Goal: Task Accomplishment & Management: Complete application form

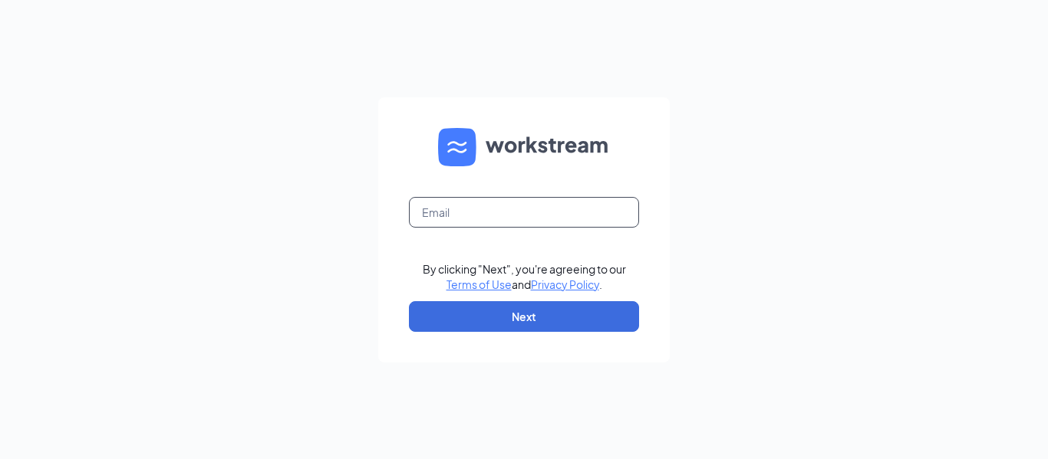
click at [477, 211] on input "text" at bounding box center [524, 212] width 230 height 31
type input "[EMAIL_ADDRESS][DOMAIN_NAME]"
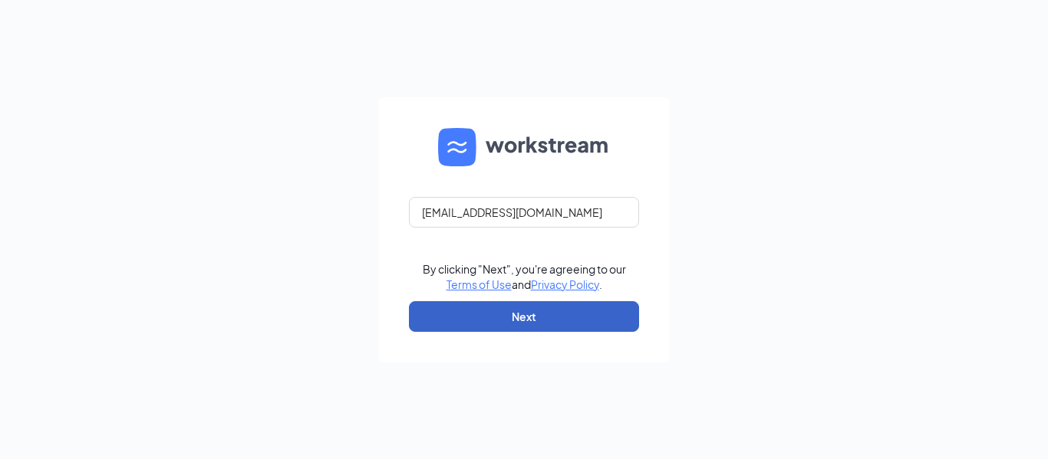
click at [548, 313] on button "Next" at bounding box center [524, 316] width 230 height 31
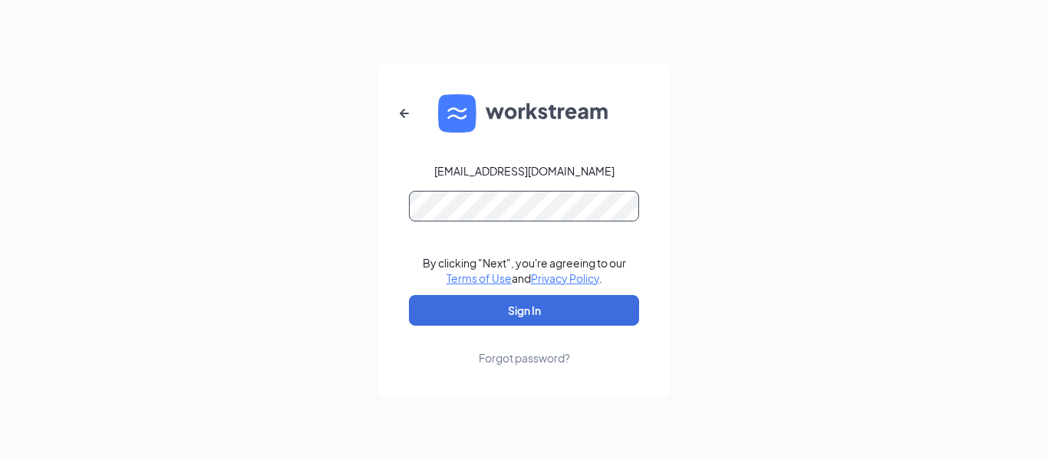
click at [409, 295] on button "Sign In" at bounding box center [524, 310] width 230 height 31
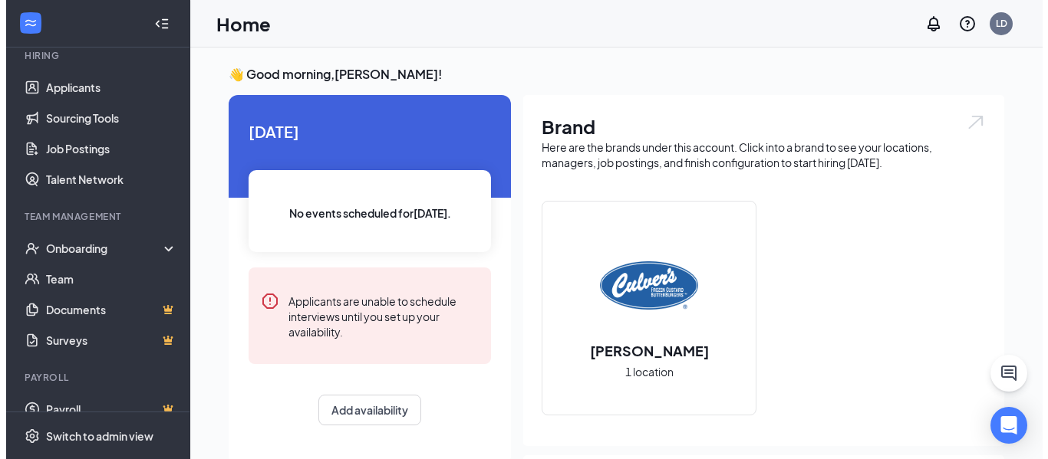
scroll to position [159, 0]
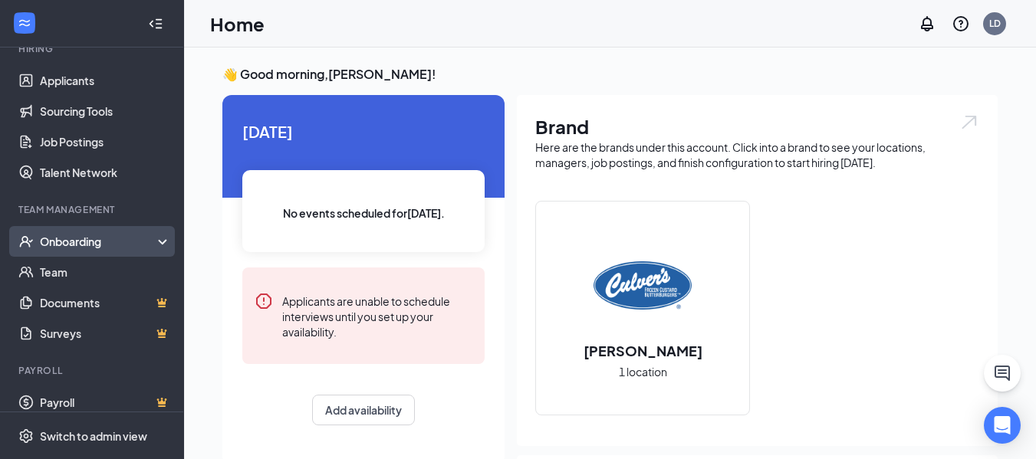
click at [108, 233] on div "Onboarding" at bounding box center [92, 241] width 184 height 31
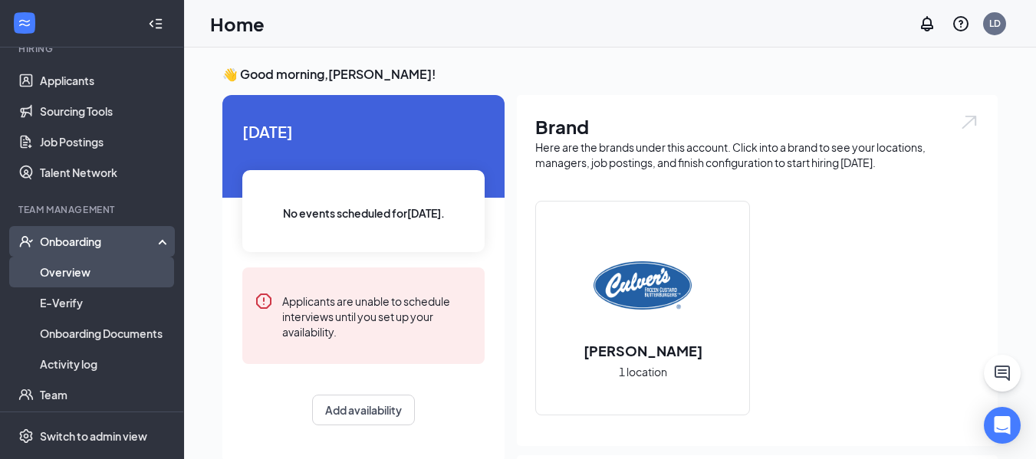
click at [107, 263] on link "Overview" at bounding box center [105, 272] width 131 height 31
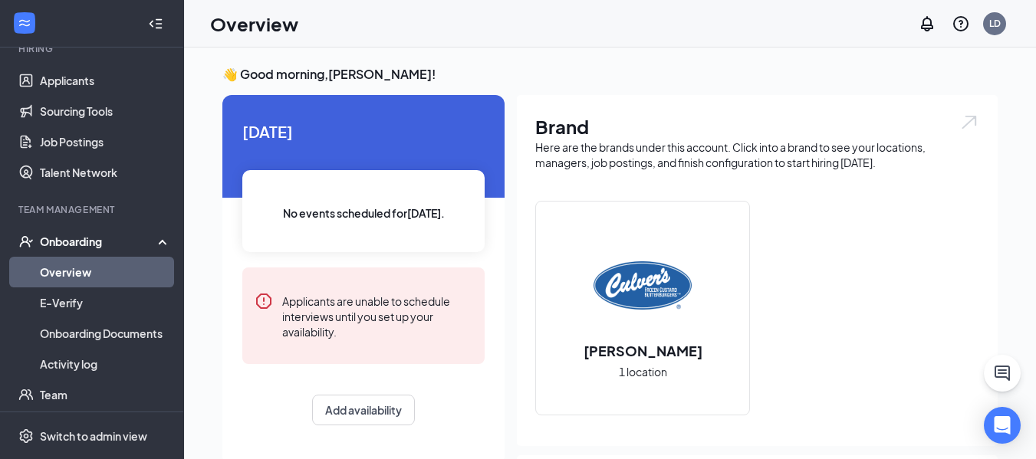
click at [113, 264] on link "Overview" at bounding box center [105, 272] width 131 height 31
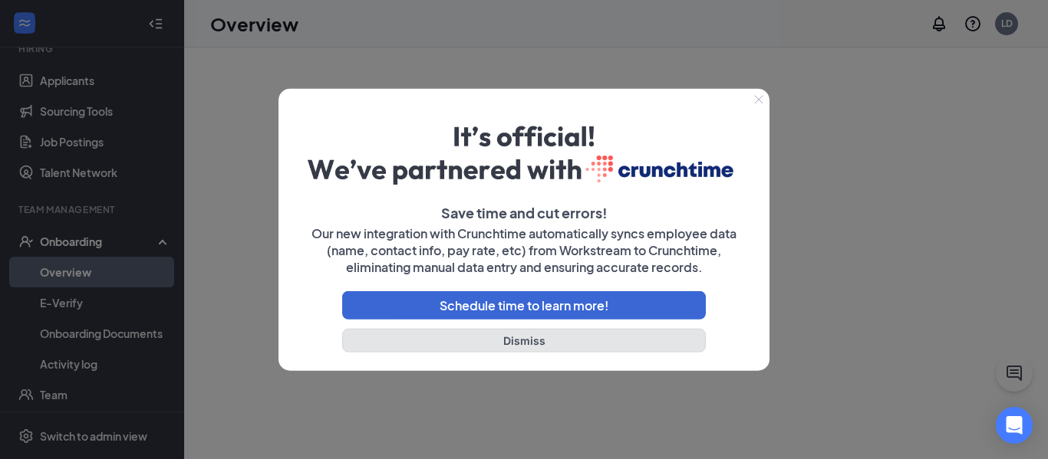
click at [489, 345] on button "Dismiss" at bounding box center [523, 341] width 363 height 24
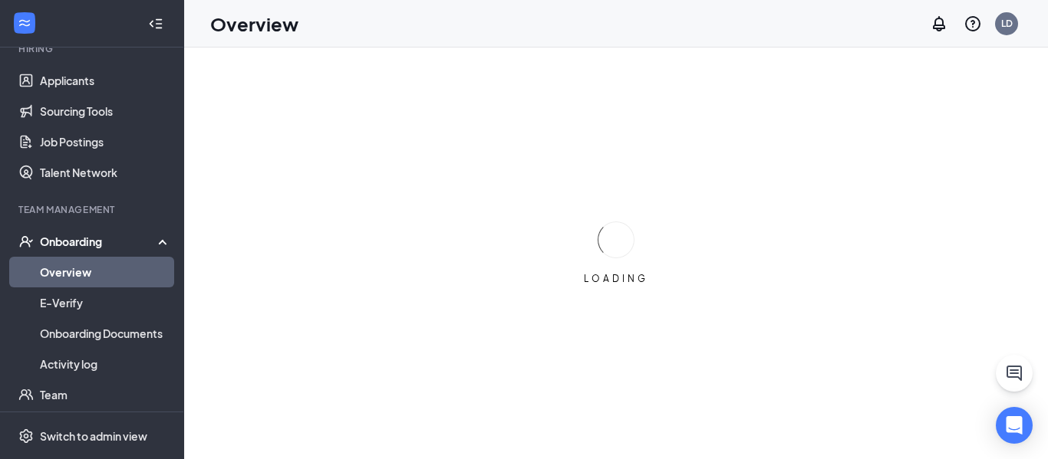
click at [109, 234] on div "Onboarding" at bounding box center [99, 241] width 118 height 15
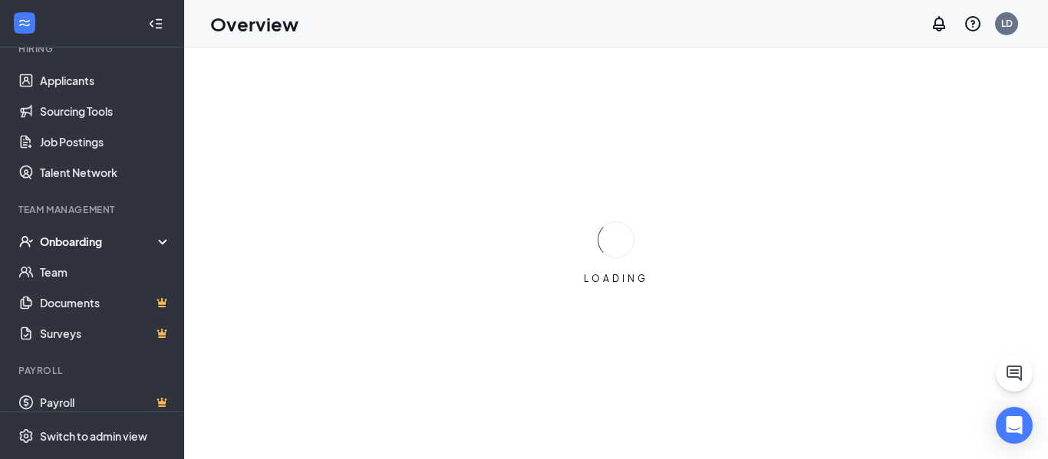
click at [109, 234] on div "Onboarding" at bounding box center [99, 241] width 118 height 15
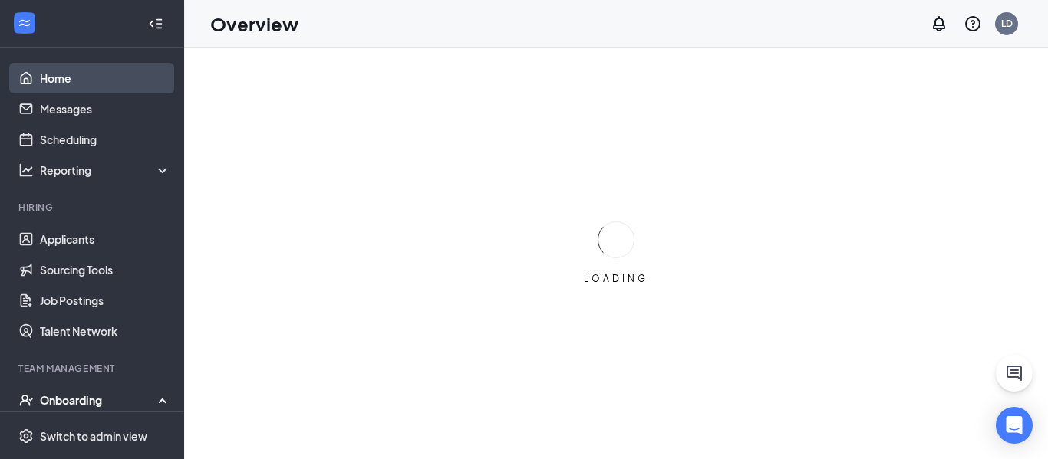
click at [40, 84] on link "Home" at bounding box center [105, 78] width 131 height 31
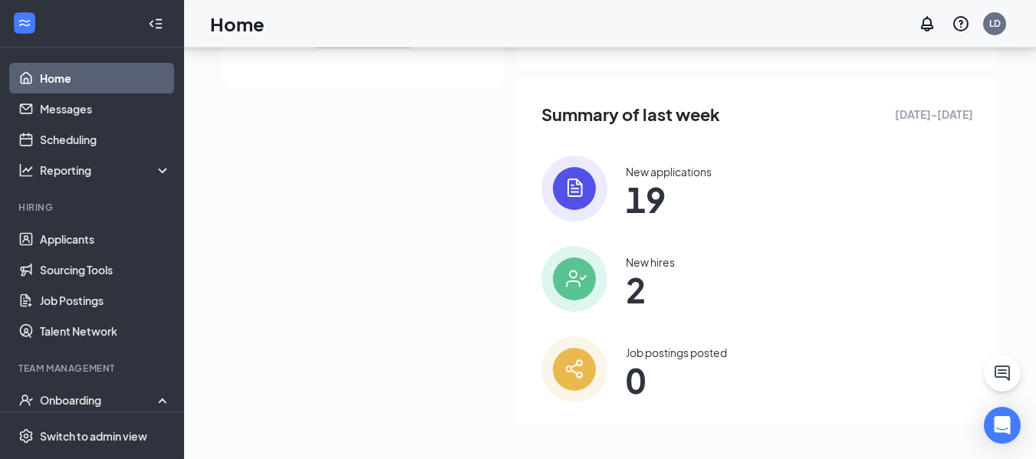
scroll to position [380, 0]
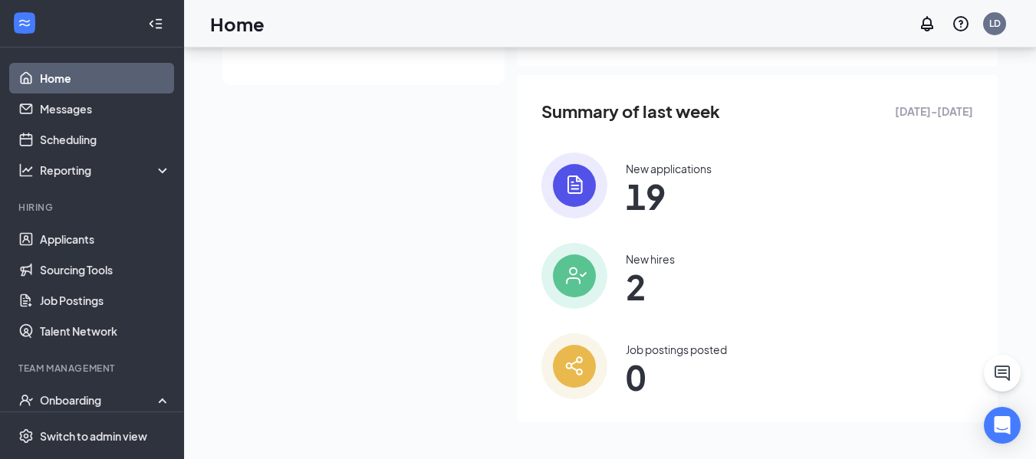
click at [573, 269] on img at bounding box center [574, 276] width 66 height 66
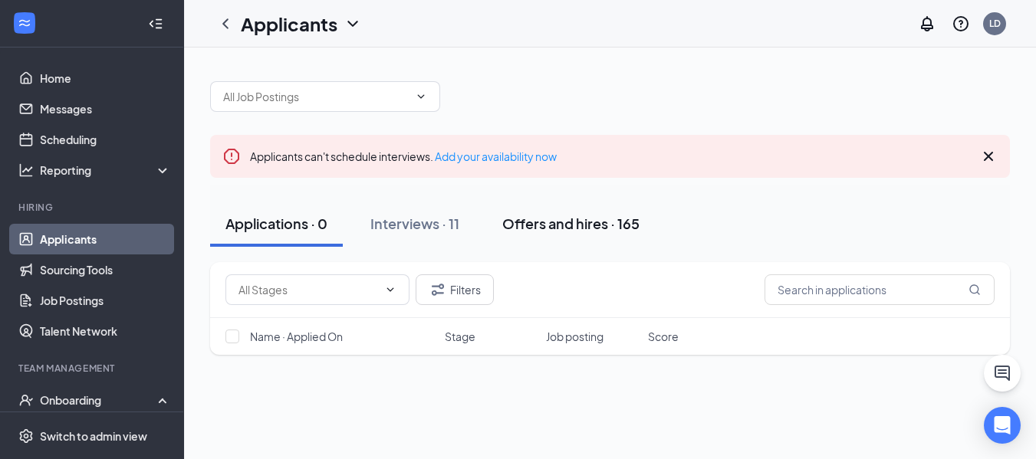
click at [566, 229] on div "Offers and hires · 165" at bounding box center [570, 223] width 137 height 19
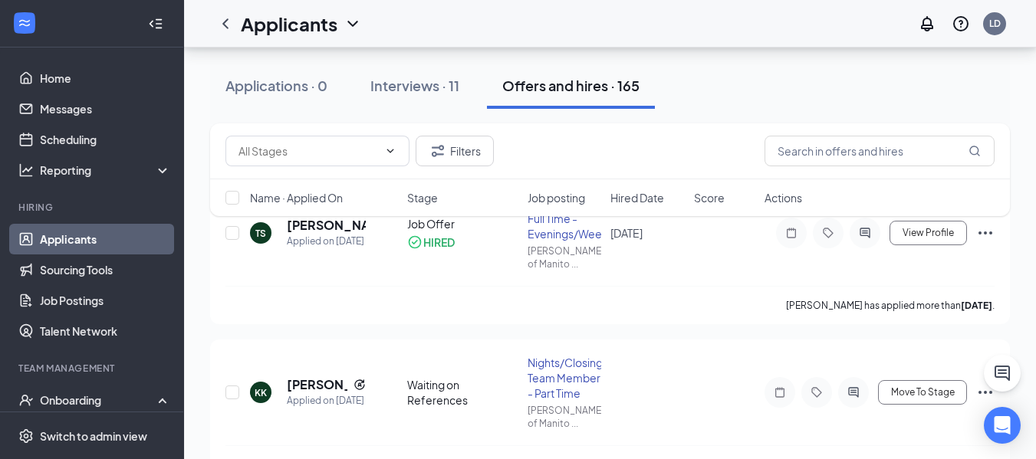
scroll to position [180, 0]
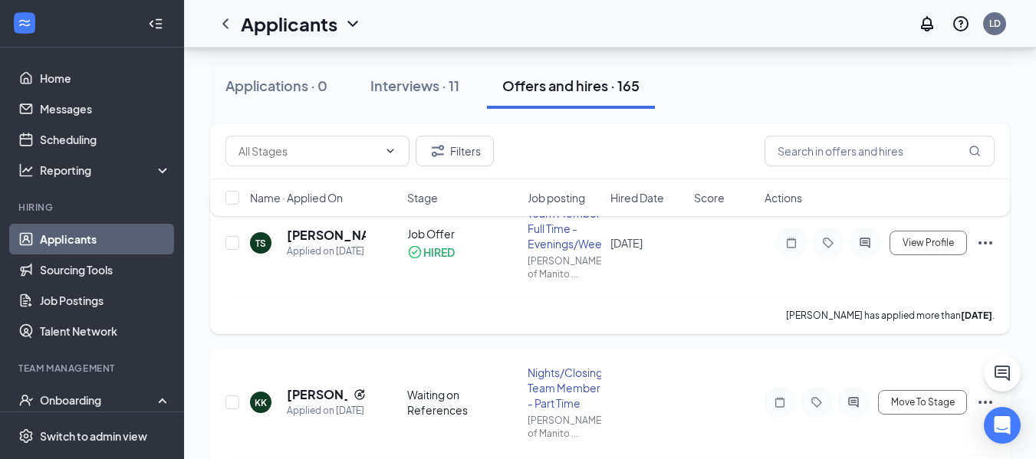
click at [992, 245] on icon "Ellipses" at bounding box center [985, 243] width 18 height 18
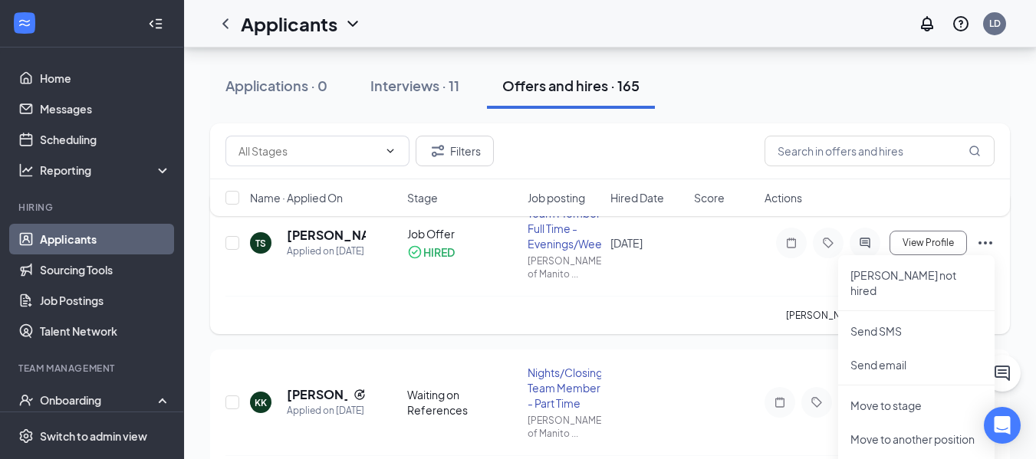
click at [992, 245] on icon "Ellipses" at bounding box center [985, 243] width 18 height 18
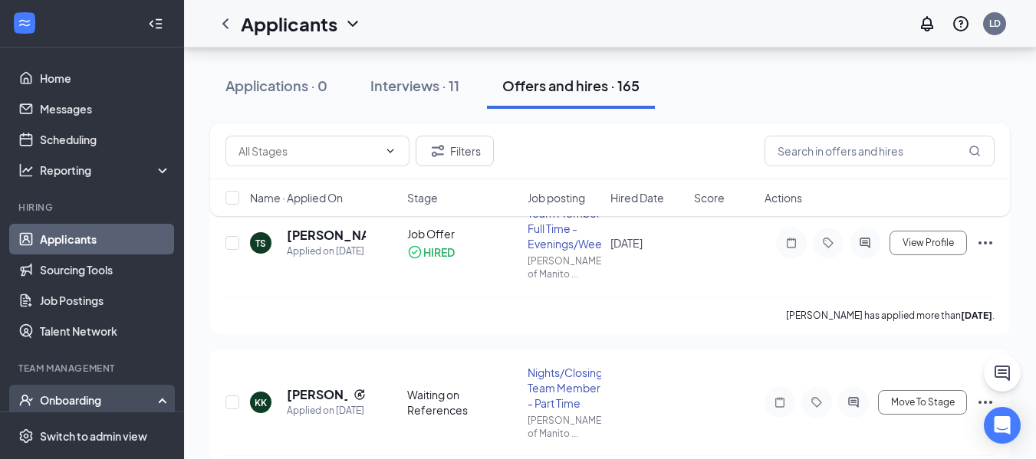
click at [77, 408] on div "Onboarding" at bounding box center [99, 400] width 118 height 15
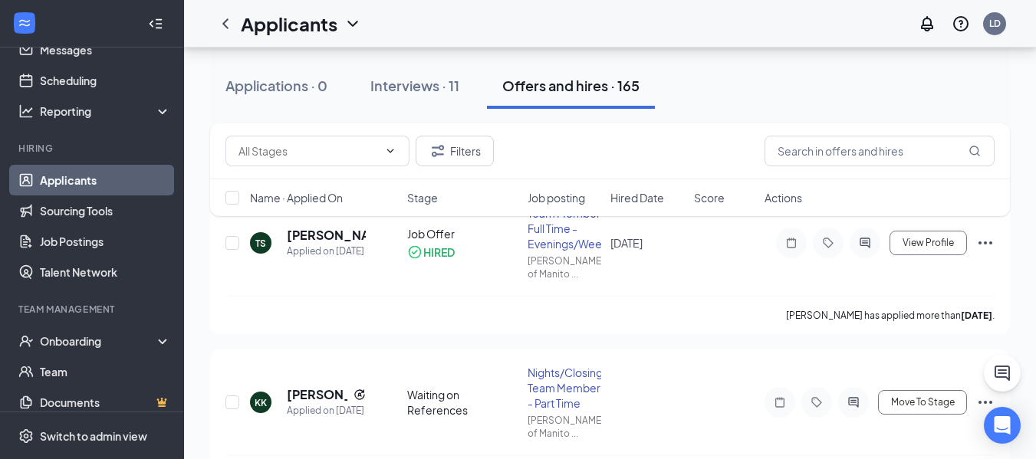
scroll to position [69, 0]
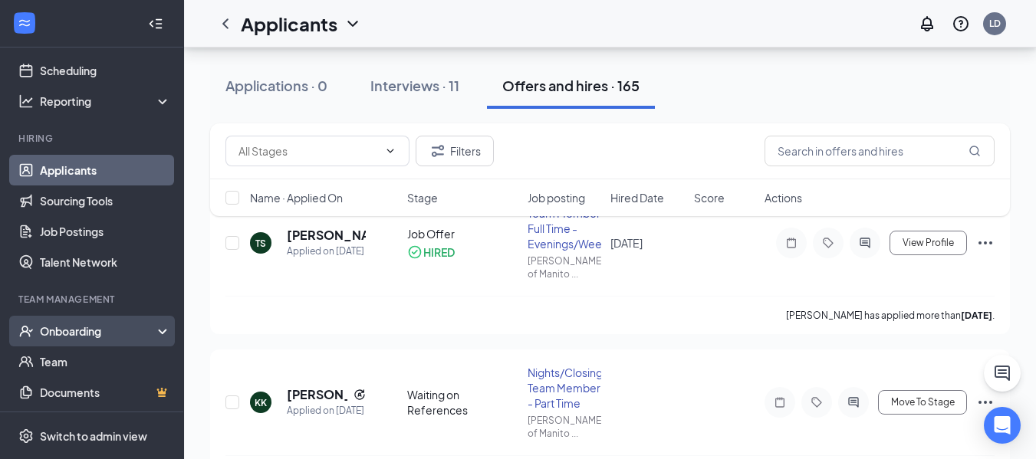
click at [153, 334] on div "Onboarding" at bounding box center [92, 331] width 184 height 31
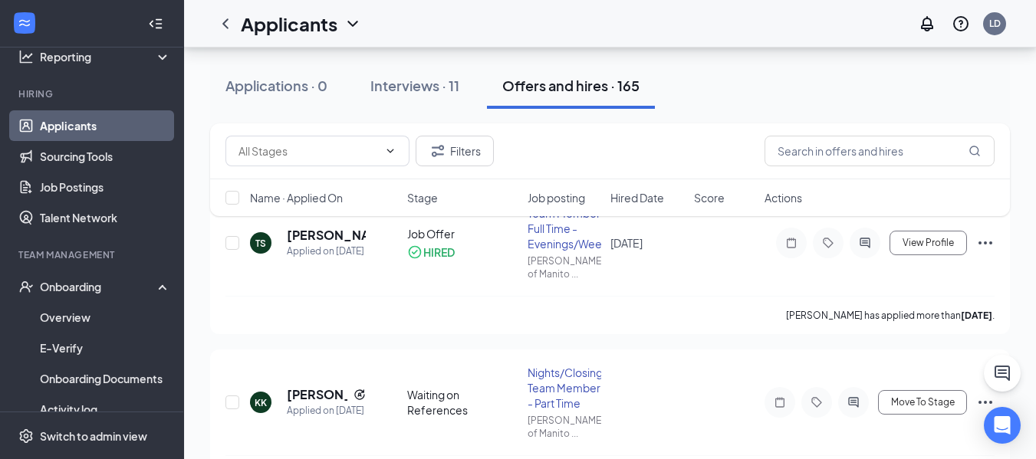
scroll to position [124, 0]
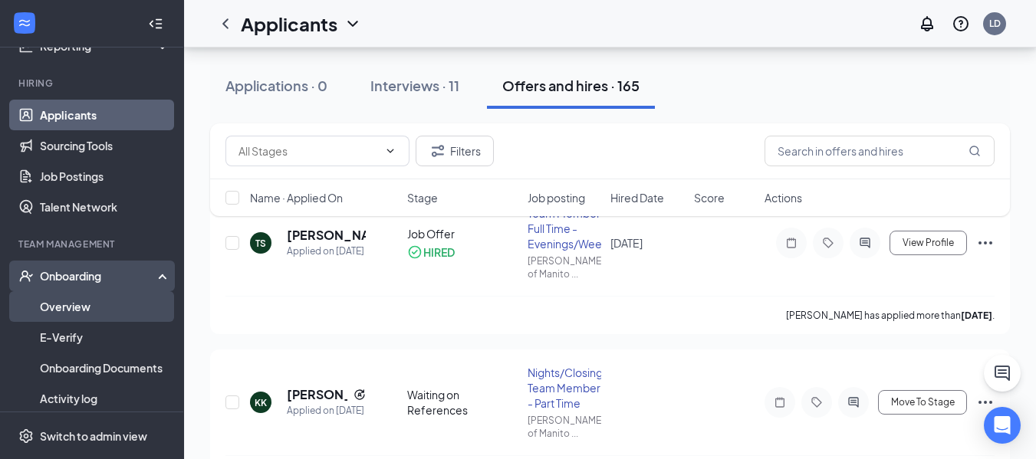
click at [84, 311] on link "Overview" at bounding box center [105, 306] width 131 height 31
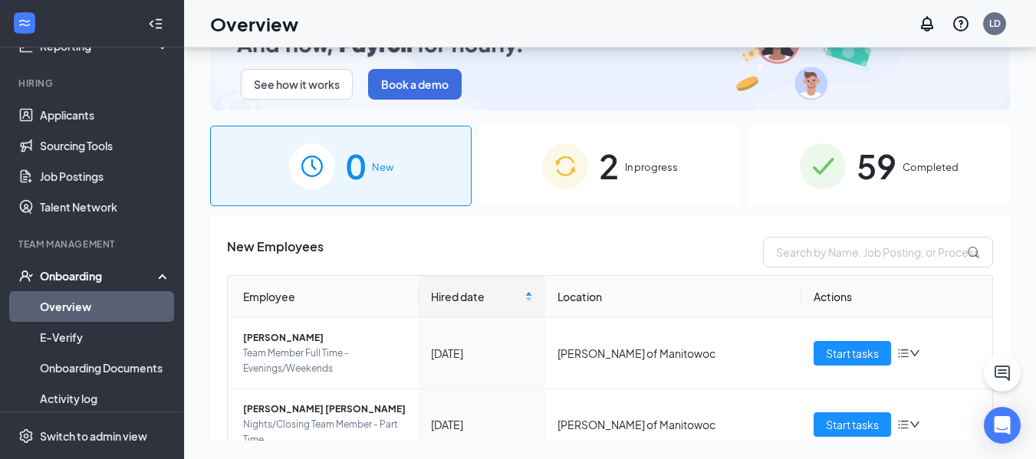
scroll to position [69, 0]
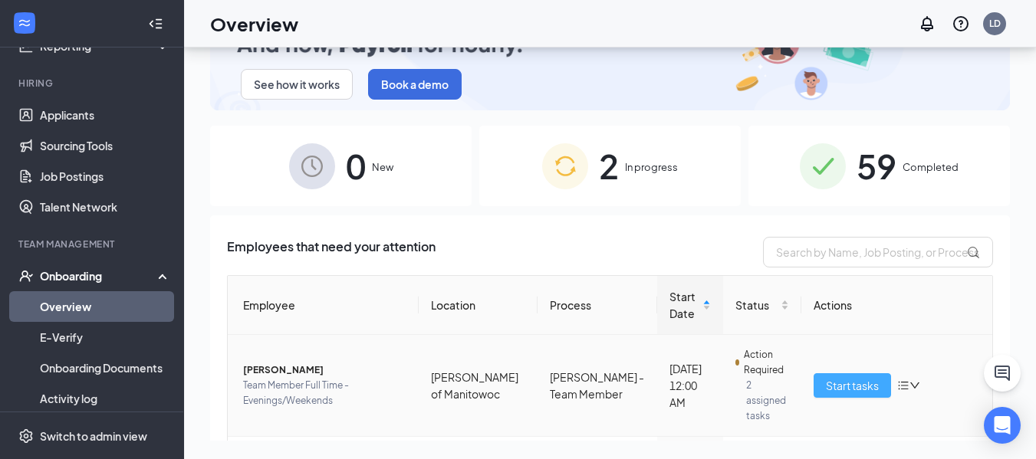
click at [874, 384] on button "Start tasks" at bounding box center [852, 385] width 77 height 25
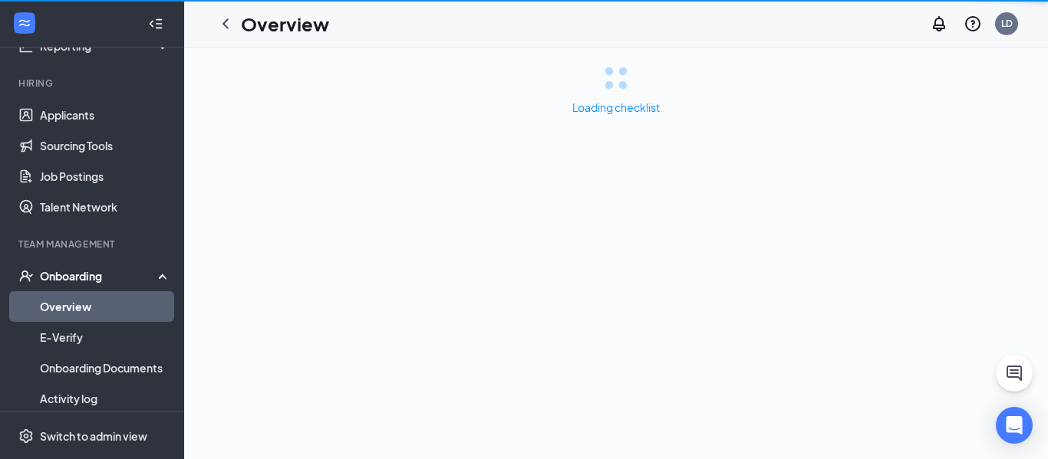
click at [874, 384] on div "Loading checklist" at bounding box center [615, 254] width 863 height 412
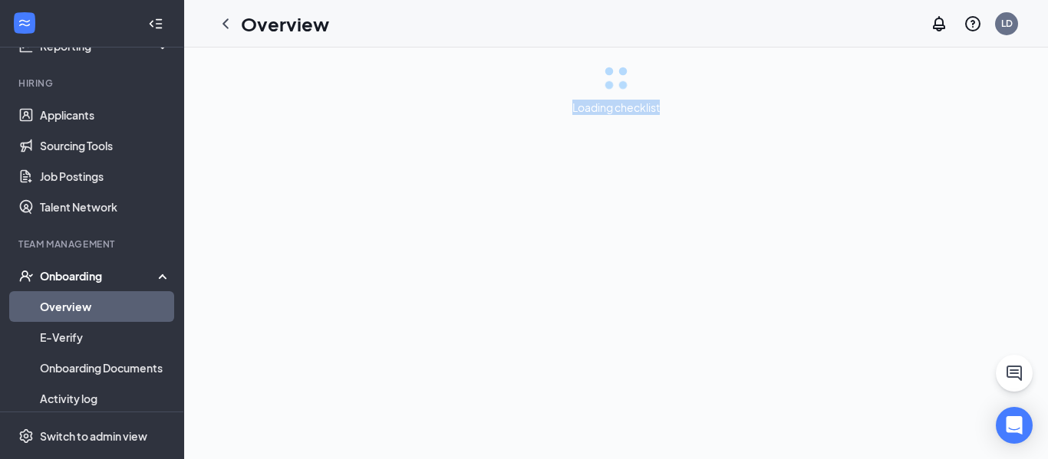
click at [874, 384] on div "Loading checklist" at bounding box center [615, 254] width 863 height 412
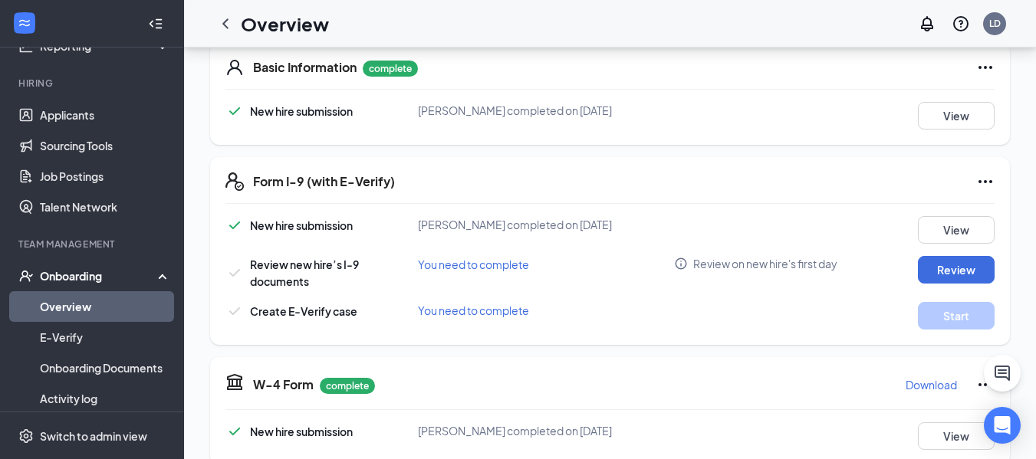
scroll to position [245, 0]
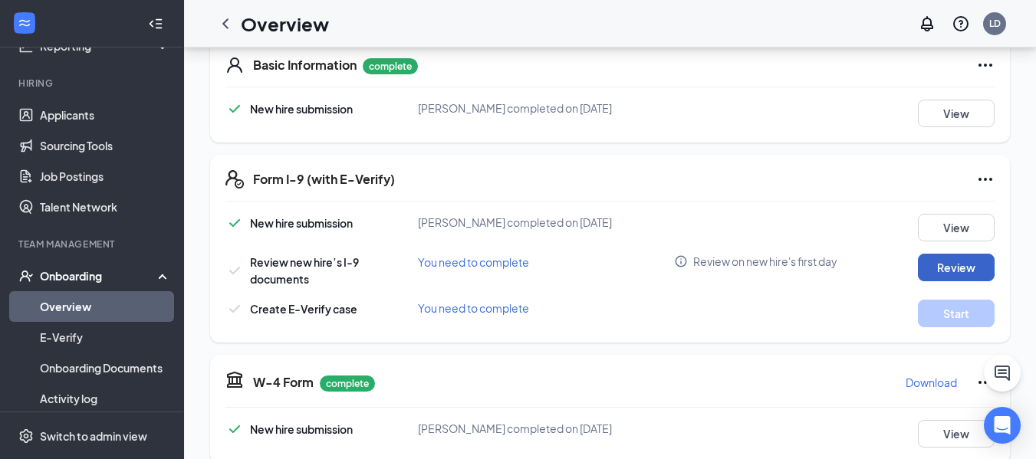
click at [929, 271] on button "Review" at bounding box center [956, 268] width 77 height 28
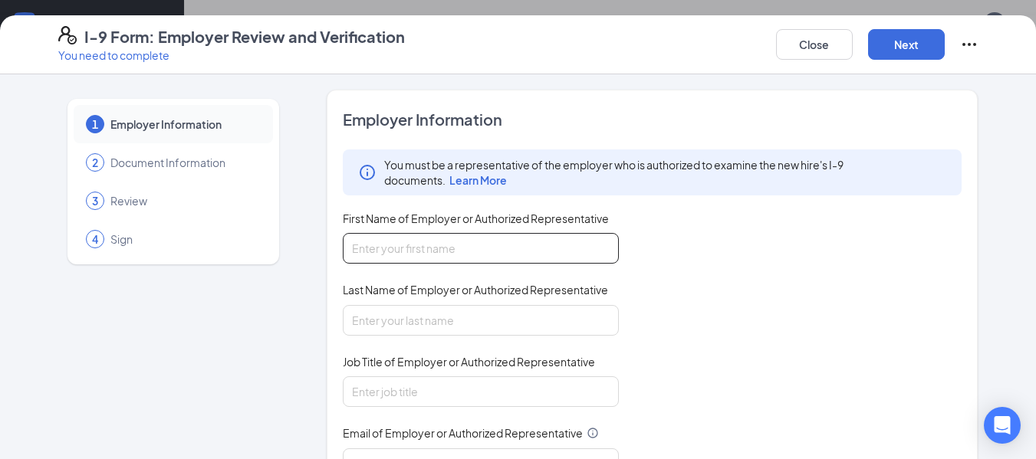
click at [449, 248] on input "First Name of Employer or Authorized Representative" at bounding box center [481, 248] width 276 height 31
type input "[PERSON_NAME]"
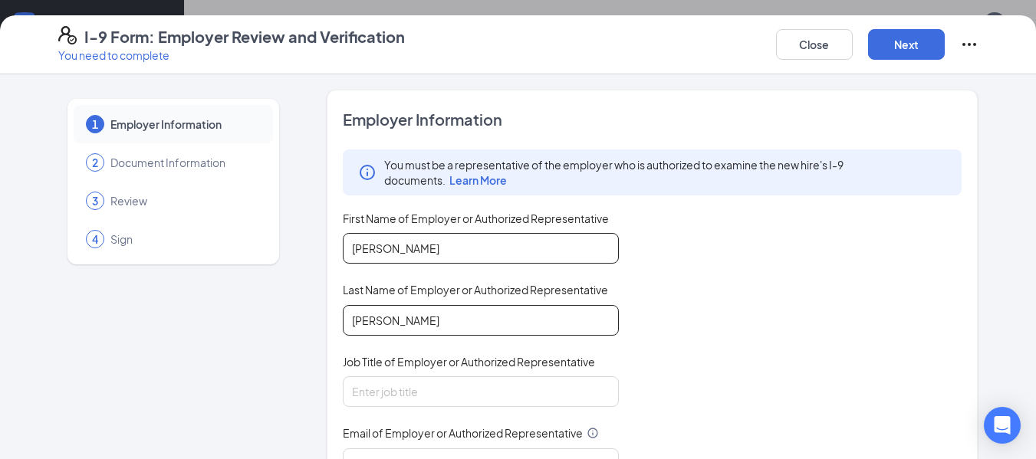
type input "[PERSON_NAME]"
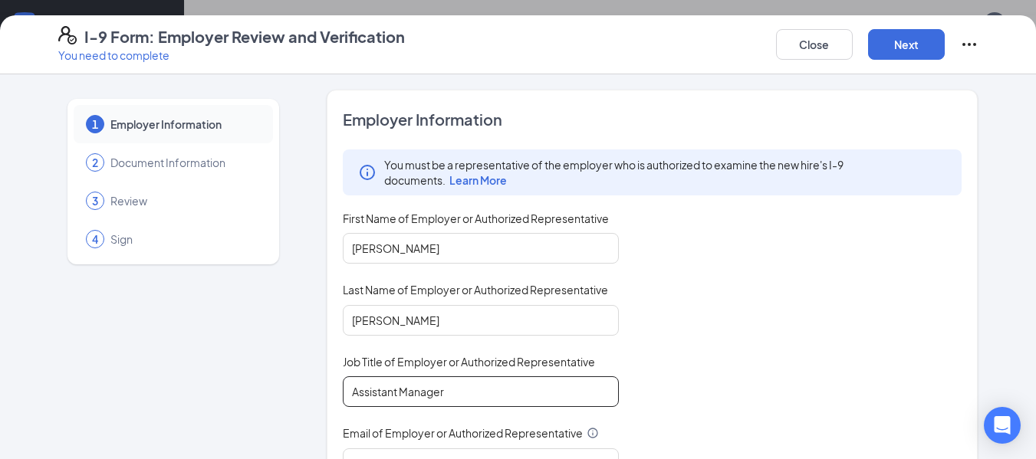
type input "Assistant Manager"
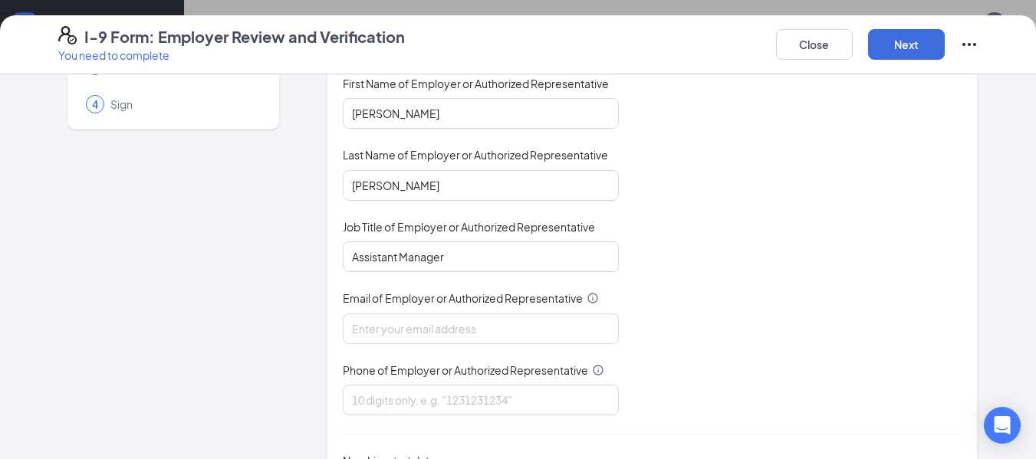
scroll to position [136, 0]
click at [449, 331] on input "Email of Employer or Authorized Representative" at bounding box center [481, 327] width 276 height 31
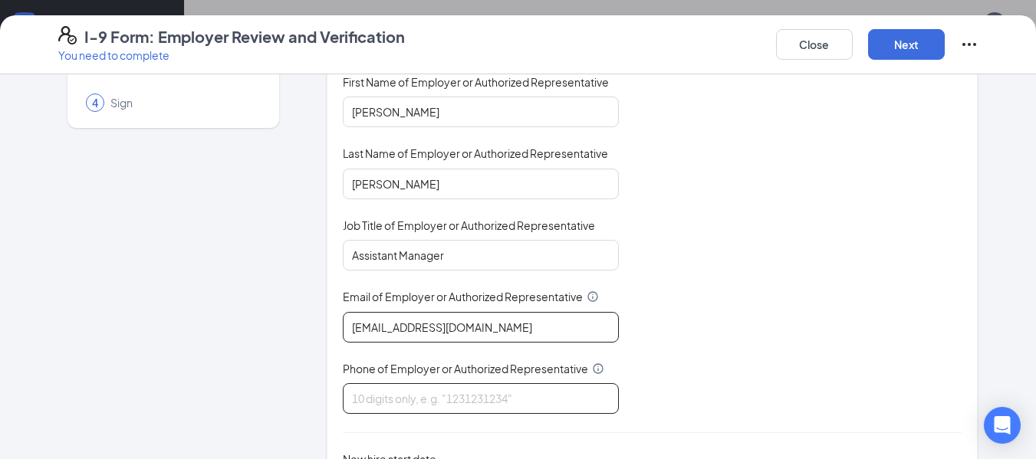
type input "[EMAIL_ADDRESS][DOMAIN_NAME]"
click at [406, 399] on input "Phone of Employer or Authorized Representative" at bounding box center [481, 398] width 276 height 31
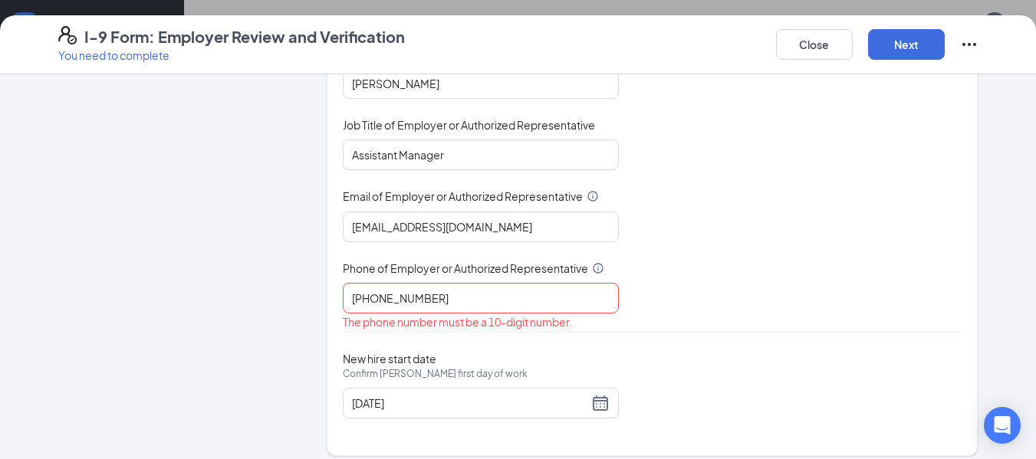
scroll to position [249, 0]
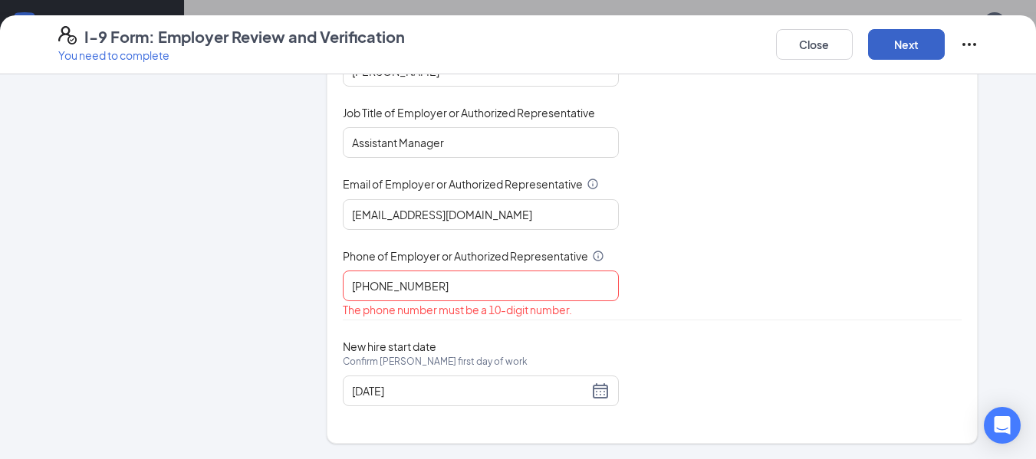
click at [912, 44] on button "Next" at bounding box center [906, 44] width 77 height 31
click at [370, 290] on input "[PHONE_NUMBER]" at bounding box center [481, 286] width 276 height 31
click at [388, 291] on input "920682-6400" at bounding box center [481, 286] width 276 height 31
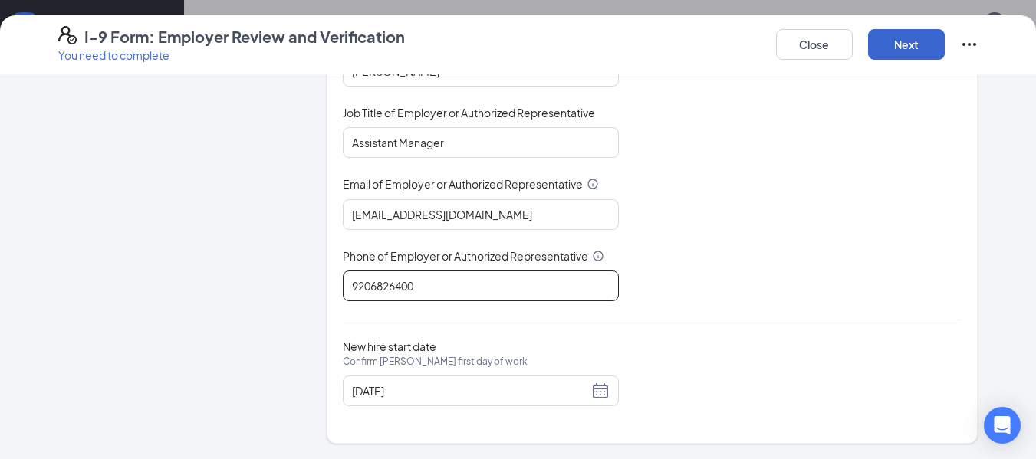
type input "9206826400"
click at [922, 44] on button "Next" at bounding box center [906, 44] width 77 height 31
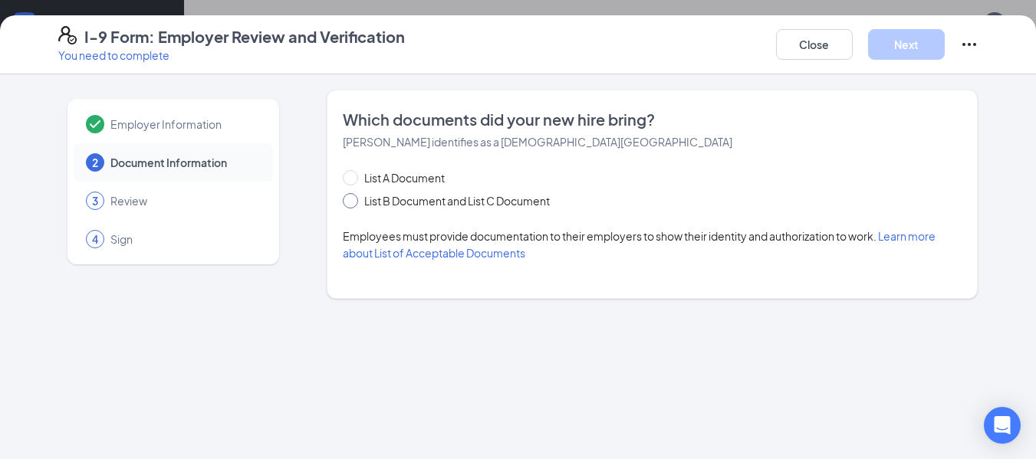
click at [354, 203] on span at bounding box center [350, 200] width 15 height 15
click at [354, 203] on input "List B Document and List C Document" at bounding box center [348, 198] width 11 height 11
radio input "true"
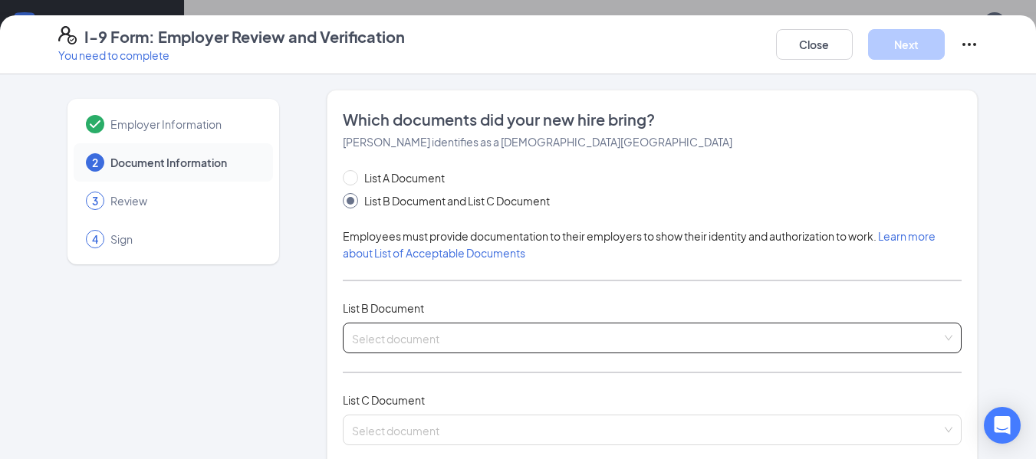
click at [379, 340] on input "search" at bounding box center [647, 335] width 590 height 23
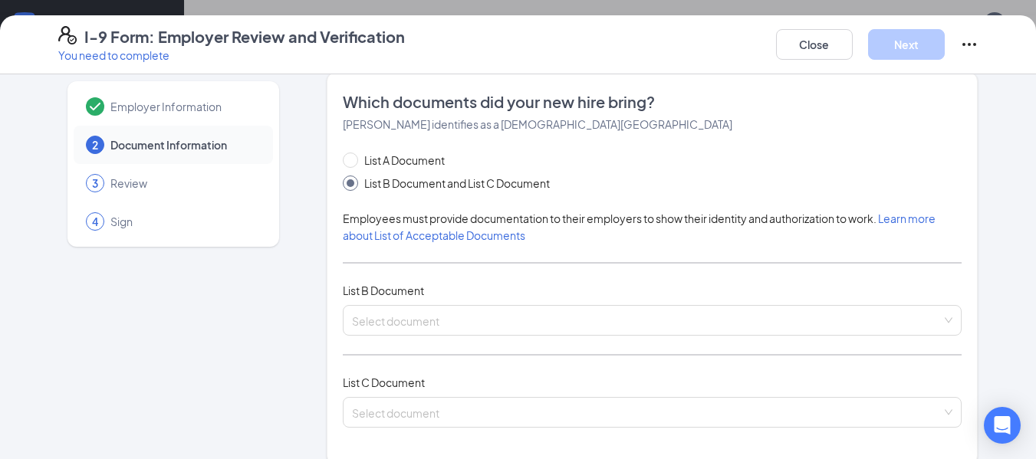
scroll to position [22, 0]
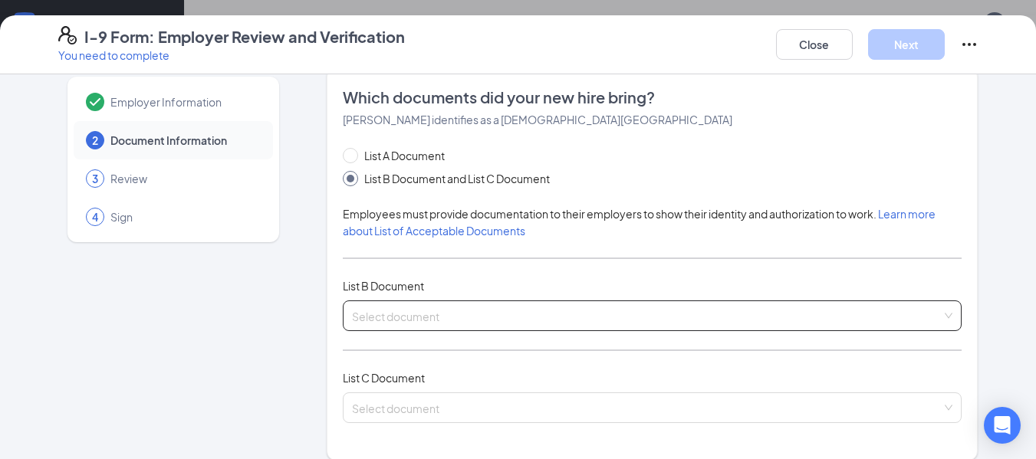
click at [402, 315] on div "Select document Driver’s License issued by [DEMOGRAPHIC_DATA] State or outlying…" at bounding box center [653, 316] width 620 height 31
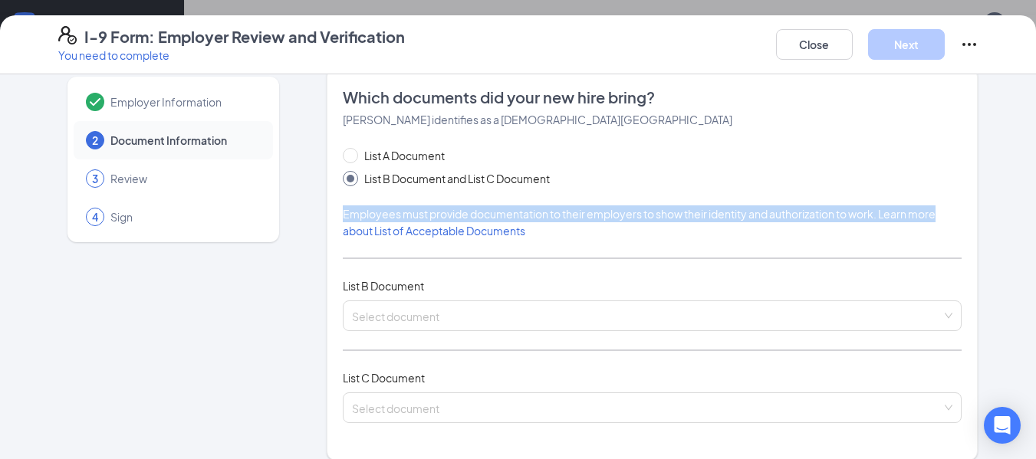
drag, startPoint x: 957, startPoint y: 173, endPoint x: 959, endPoint y: 194, distance: 20.8
click at [959, 194] on div "Which documents did your new hire bring? [PERSON_NAME] identifies as a [DEMOGRA…" at bounding box center [653, 263] width 652 height 393
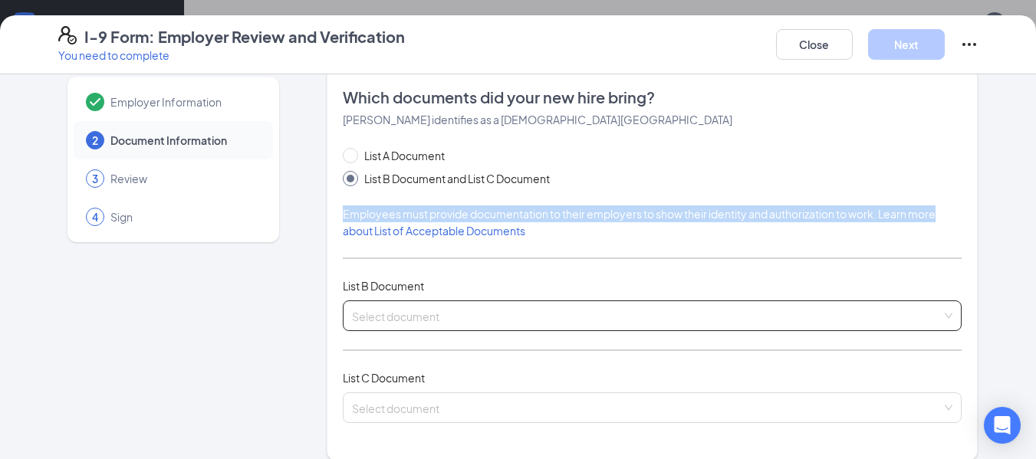
click at [491, 314] on input "search" at bounding box center [647, 312] width 590 height 23
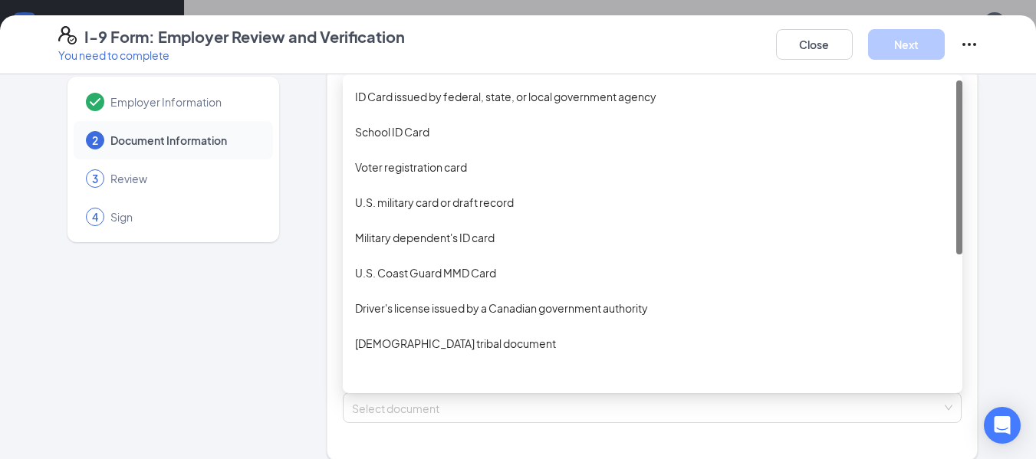
scroll to position [0, 0]
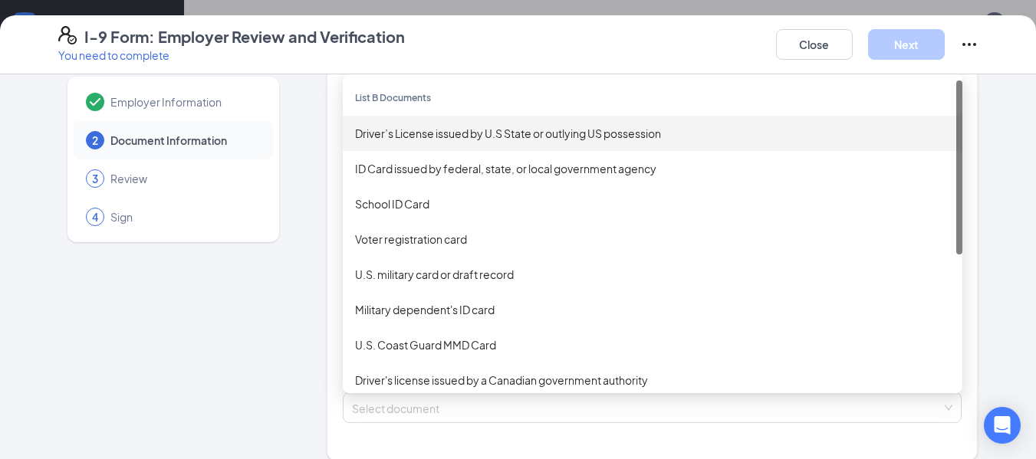
drag, startPoint x: 952, startPoint y: 151, endPoint x: 941, endPoint y: 69, distance: 82.9
click at [941, 69] on div "I-9 Form: Employer Review and Verification You need to complete Close Next Empl…" at bounding box center [518, 237] width 1036 height 444
click at [669, 131] on div "Driver’s License issued by U.S State or outlying US possession" at bounding box center [652, 133] width 595 height 17
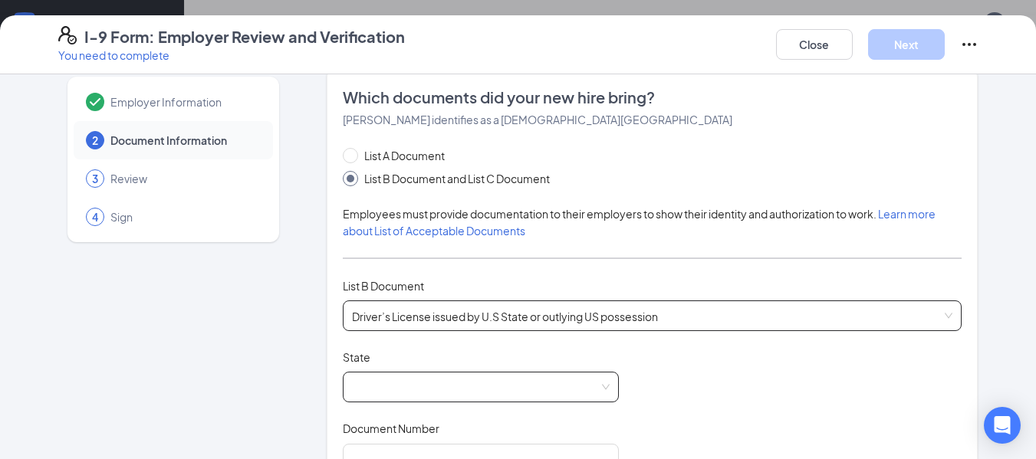
click at [376, 384] on span at bounding box center [481, 387] width 258 height 29
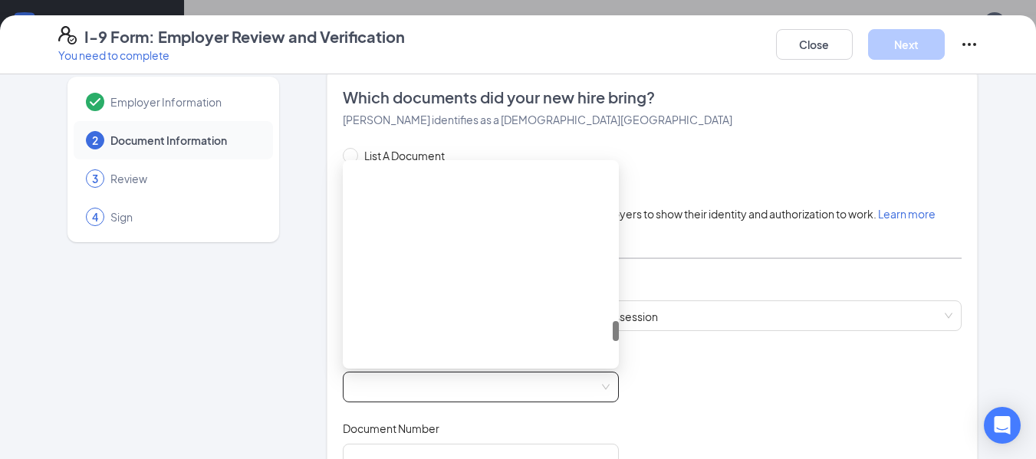
scroll to position [1779, 0]
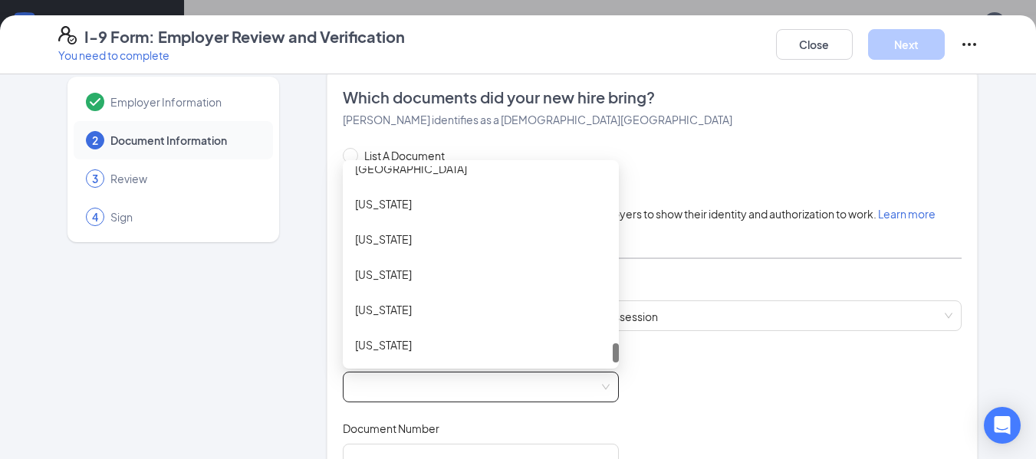
drag, startPoint x: 607, startPoint y: 185, endPoint x: 599, endPoint y: 380, distance: 195.7
click at [599, 380] on div "AL AK AS [GEOGRAPHIC_DATA] [US_STATE] [US_STATE] [US_STATE] [US_STATE] [US_STAT…" at bounding box center [481, 387] width 276 height 31
click at [395, 307] on div "[US_STATE]" at bounding box center [481, 309] width 252 height 17
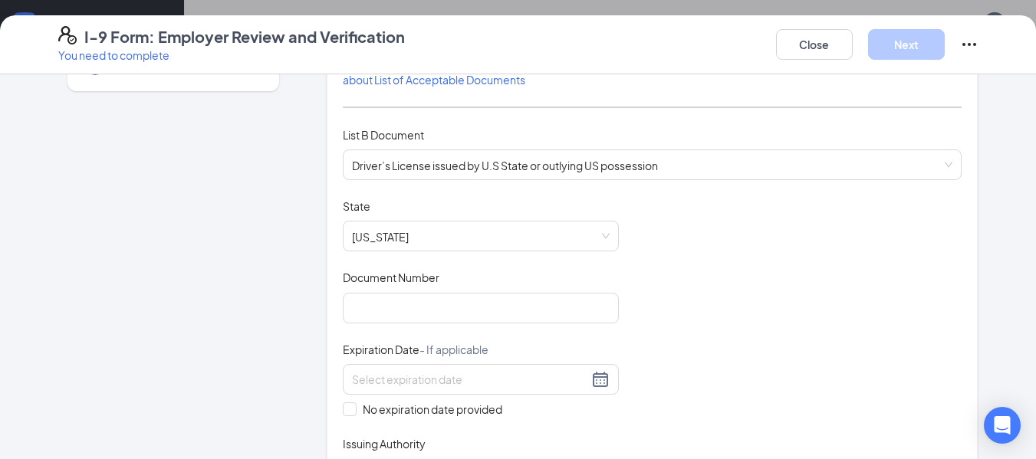
scroll to position [176, 0]
click at [434, 302] on input "Document Number" at bounding box center [481, 306] width 276 height 31
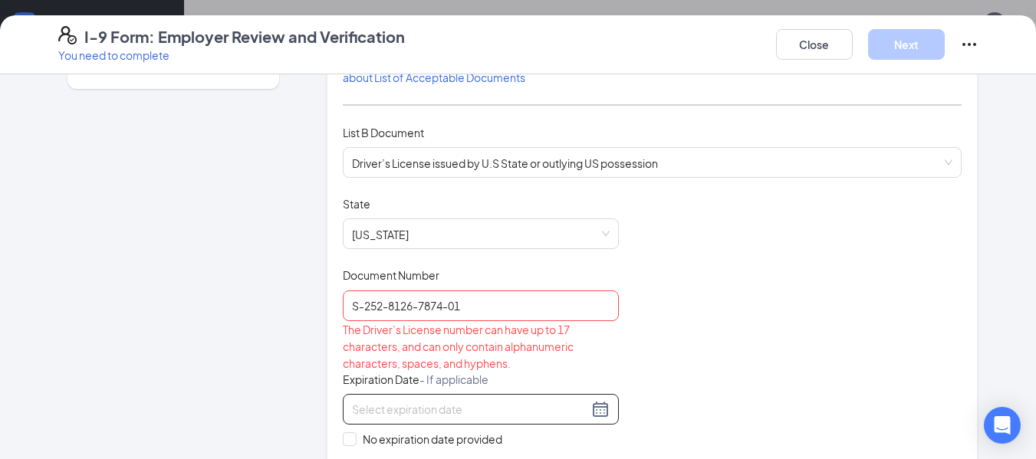
click at [409, 406] on input at bounding box center [470, 409] width 236 height 17
click at [358, 309] on input "S-252-8126-7874-01" at bounding box center [481, 306] width 276 height 31
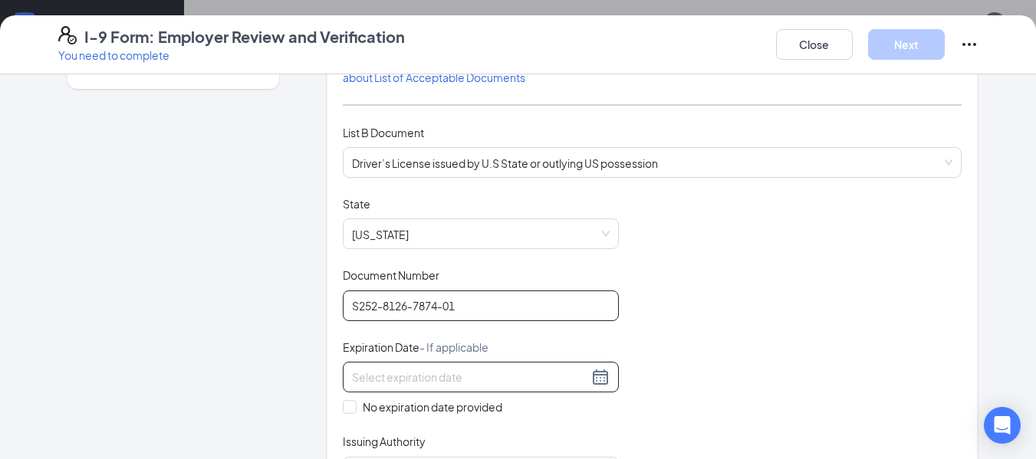
type input "S252-8126-7874-01"
click at [354, 370] on input at bounding box center [470, 377] width 236 height 17
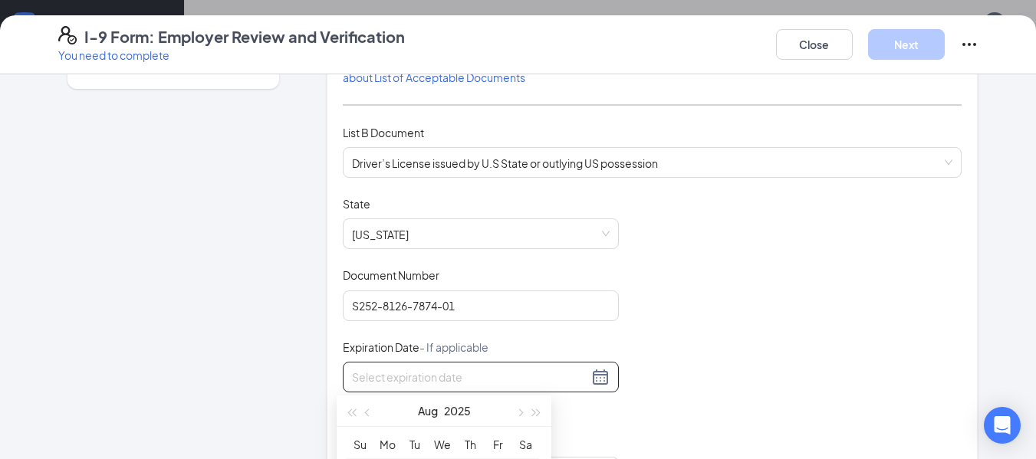
click at [597, 376] on div at bounding box center [481, 377] width 258 height 18
type input "[DATE]"
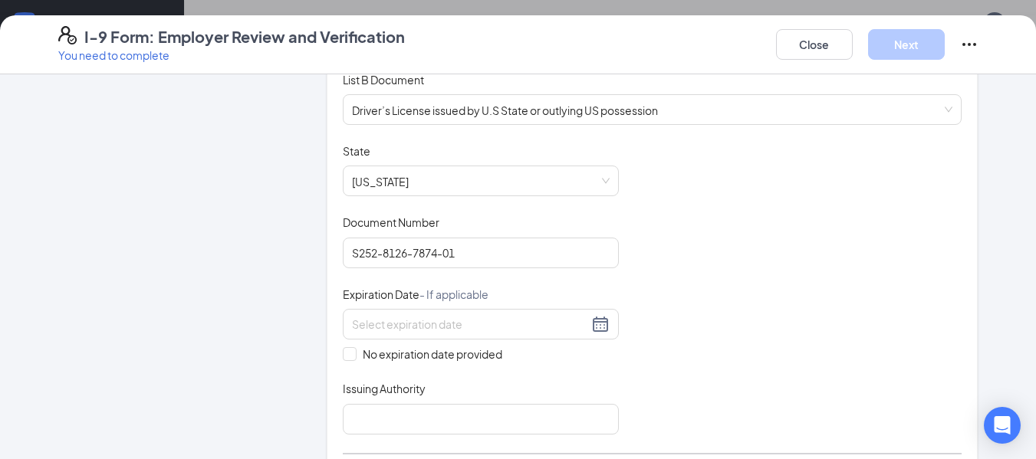
scroll to position [235, 0]
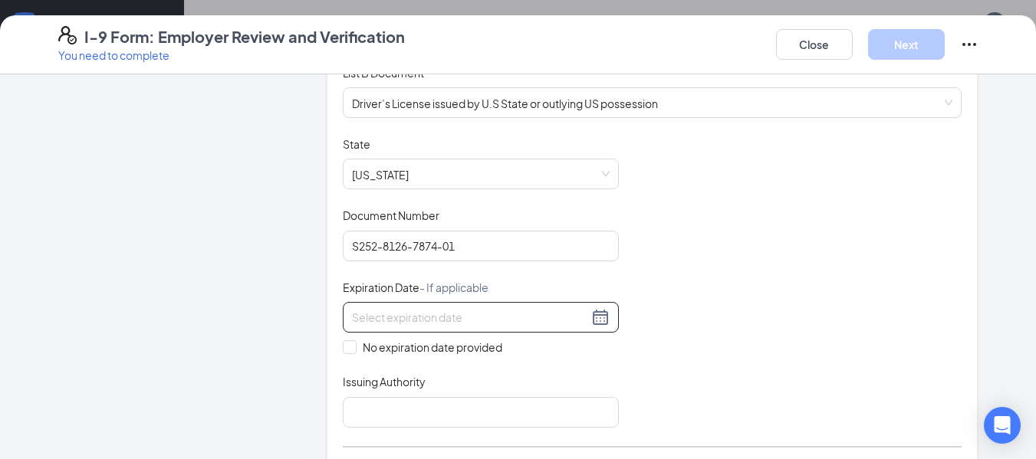
click at [413, 306] on div at bounding box center [481, 317] width 276 height 31
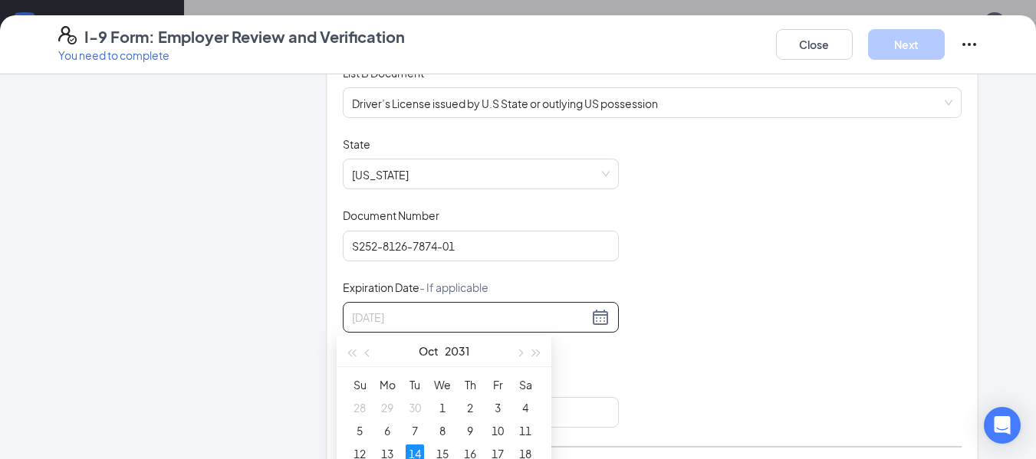
click at [419, 449] on div "14" at bounding box center [415, 454] width 18 height 18
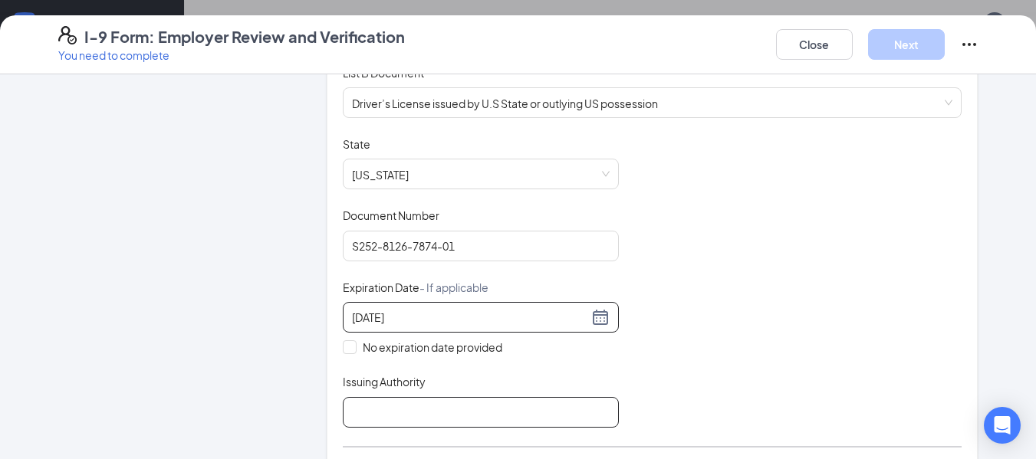
type input "[DATE]"
click at [408, 418] on input "Issuing Authority" at bounding box center [481, 412] width 276 height 31
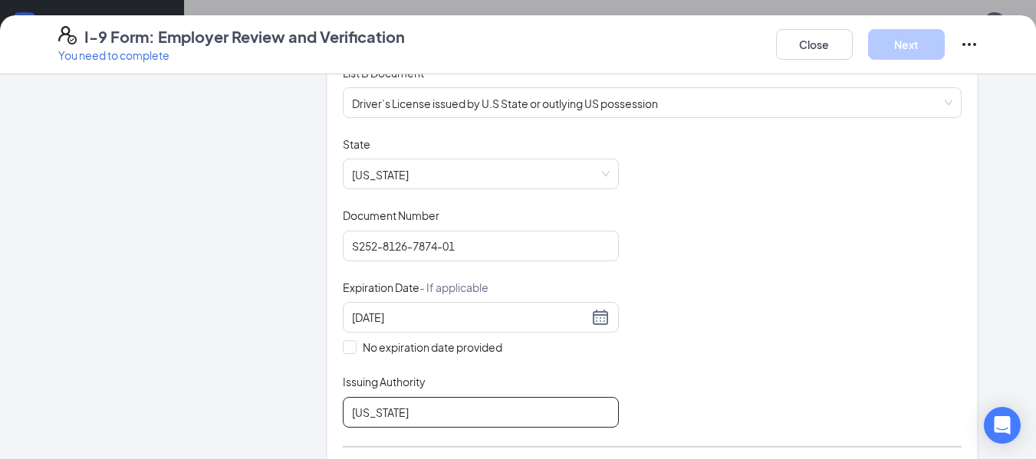
type input "[US_STATE]"
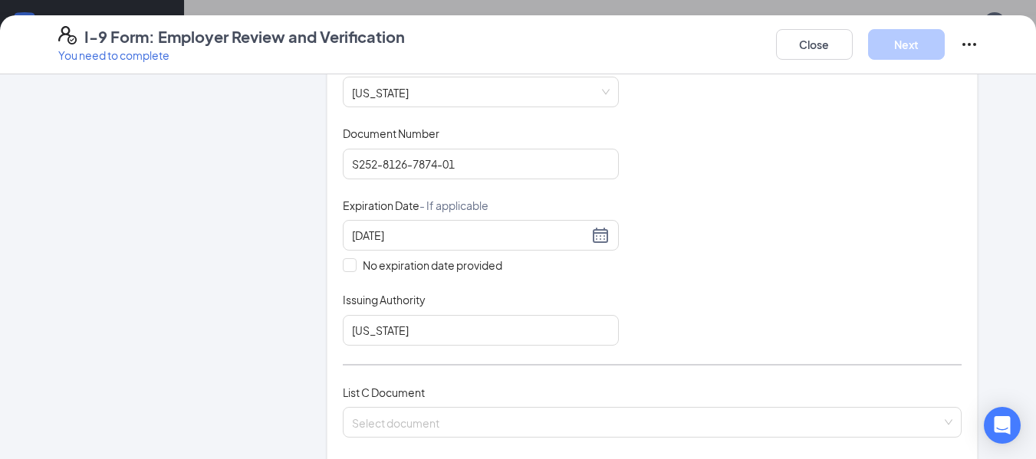
scroll to position [386, 0]
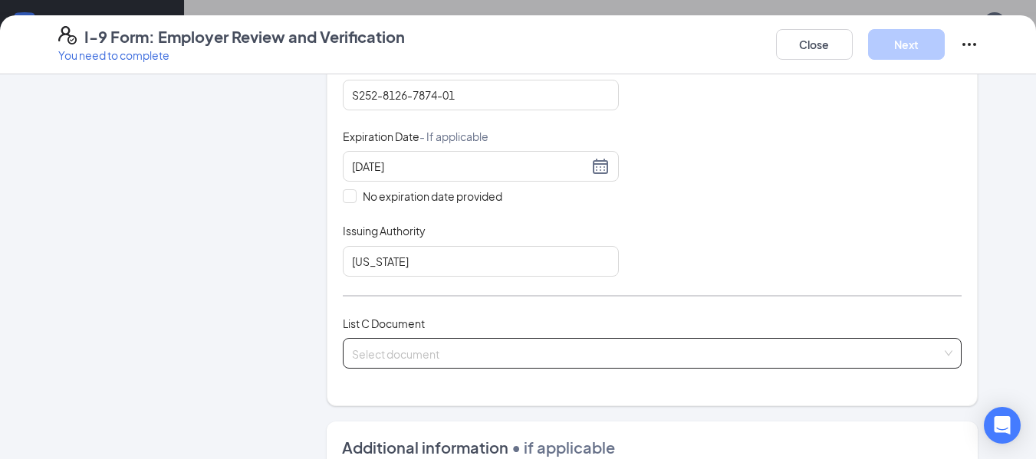
click at [367, 345] on input "search" at bounding box center [647, 350] width 590 height 23
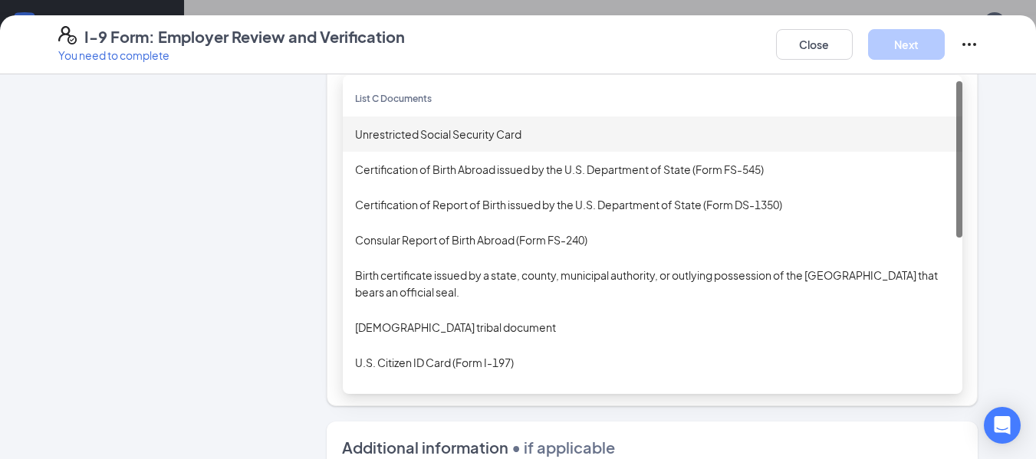
click at [465, 136] on div "Unrestricted Social Security Card" at bounding box center [652, 134] width 595 height 17
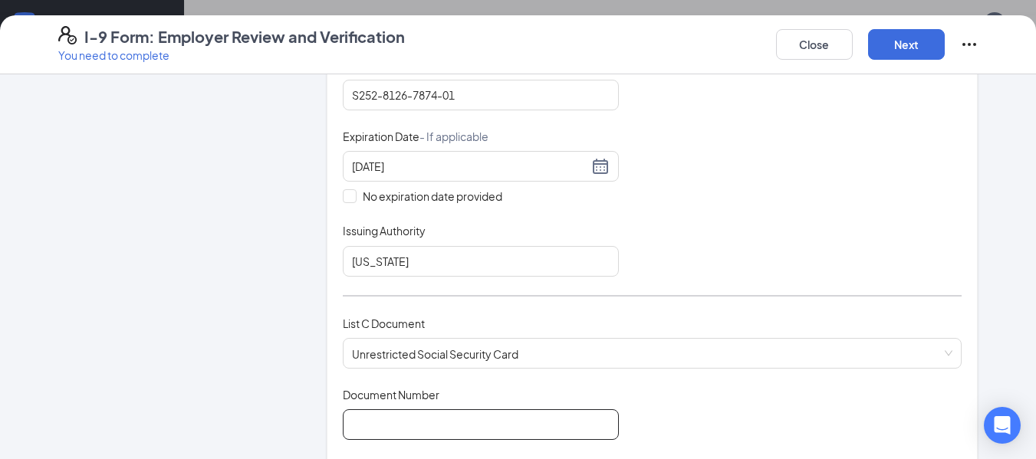
click at [407, 429] on input "Document Number" at bounding box center [481, 424] width 276 height 31
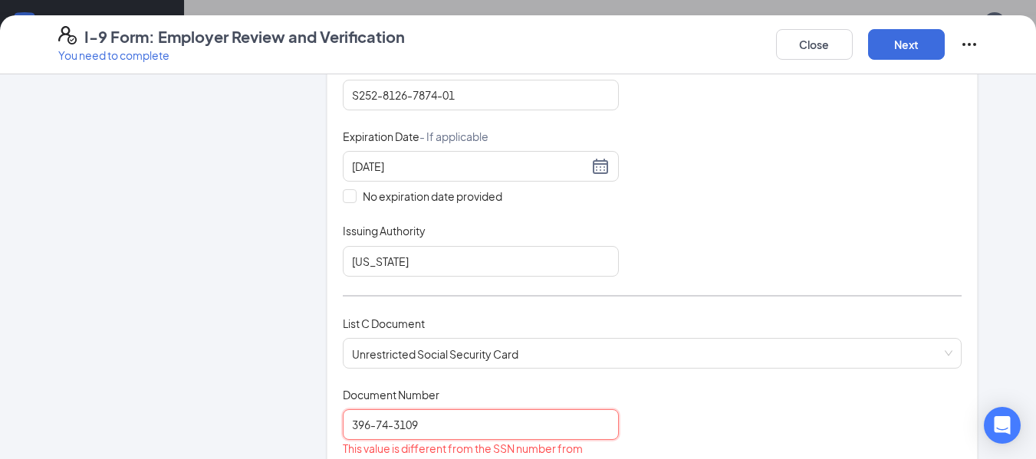
type input "396-74-3109"
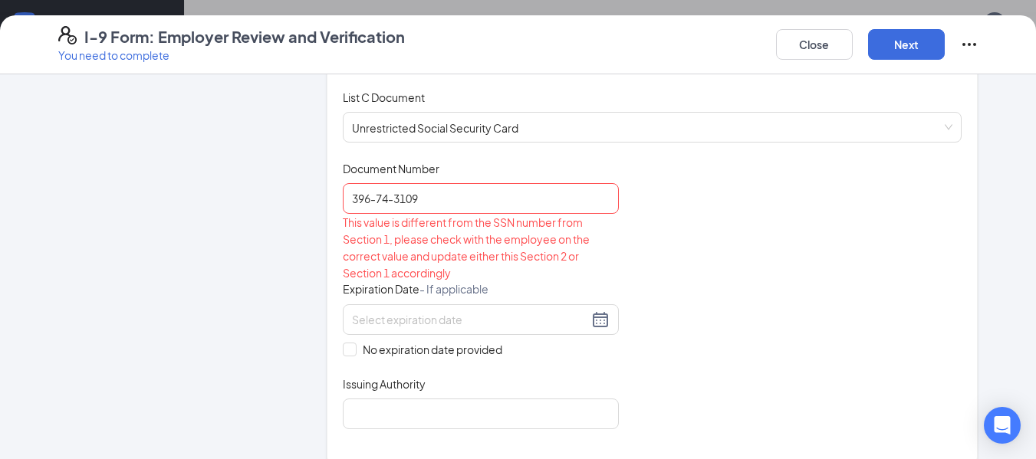
scroll to position [634, 0]
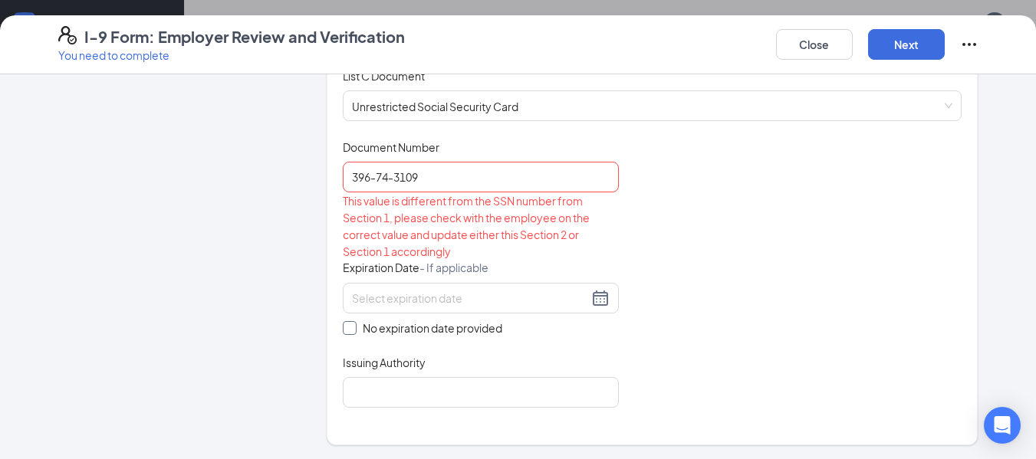
click at [343, 329] on input "No expiration date provided" at bounding box center [348, 326] width 11 height 11
checkbox input "true"
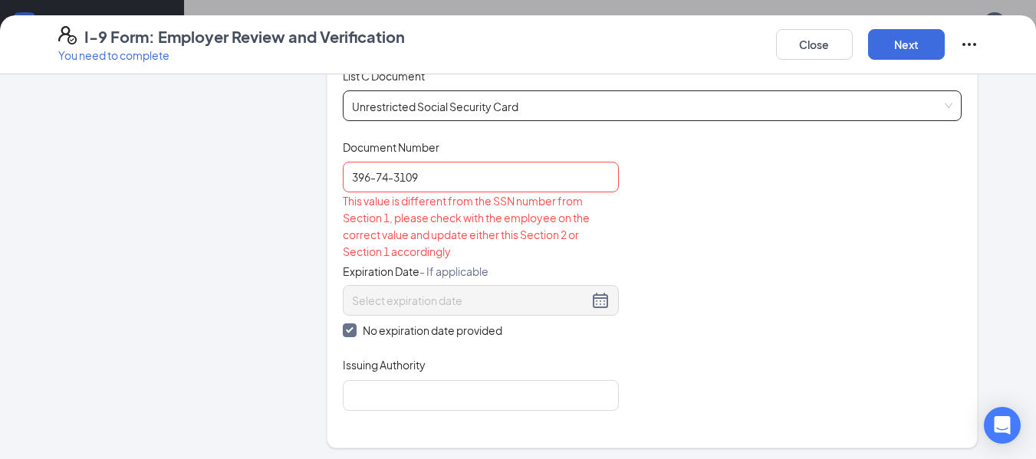
click at [598, 98] on span "Unrestricted Social Security Card" at bounding box center [652, 105] width 601 height 29
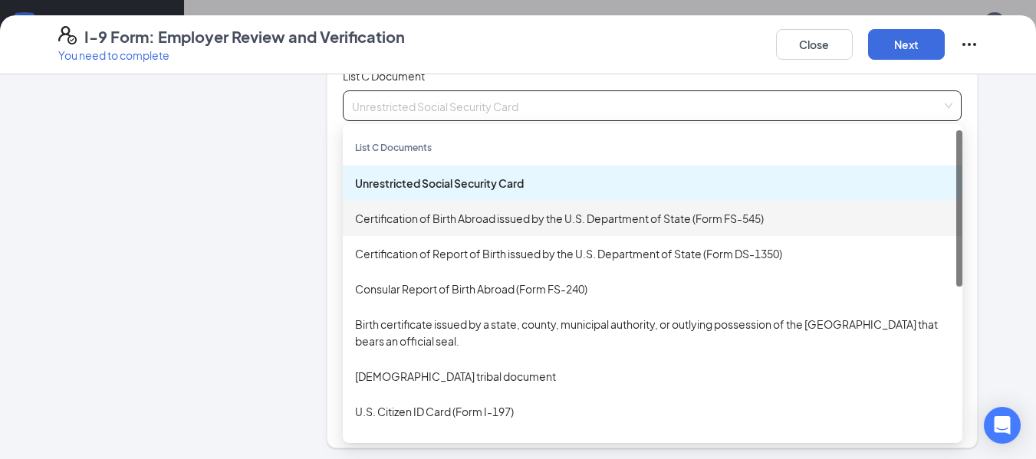
drag, startPoint x: 953, startPoint y: 225, endPoint x: 966, endPoint y: 297, distance: 73.3
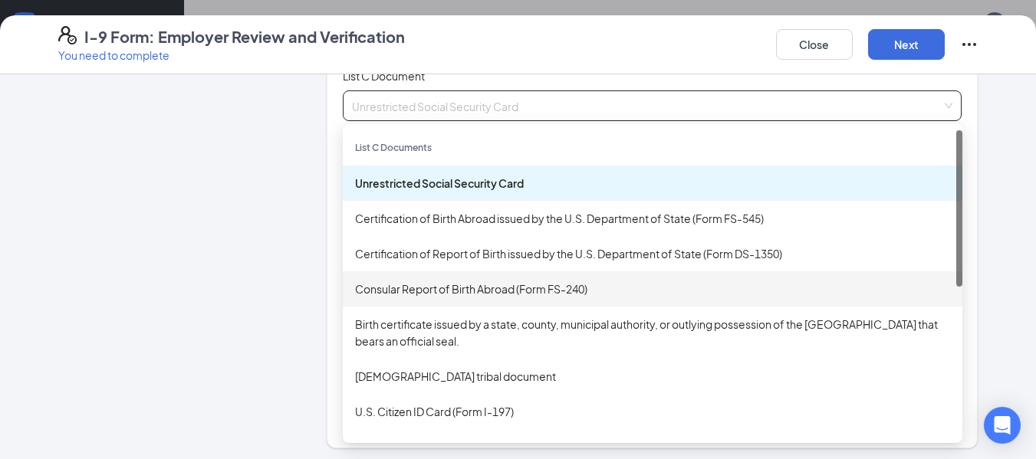
drag, startPoint x: 948, startPoint y: 272, endPoint x: 961, endPoint y: 344, distance: 72.5
click at [949, 285] on div "Consular Report of Birth Abroad (Form FS-240)" at bounding box center [653, 288] width 620 height 35
checkbox input "false"
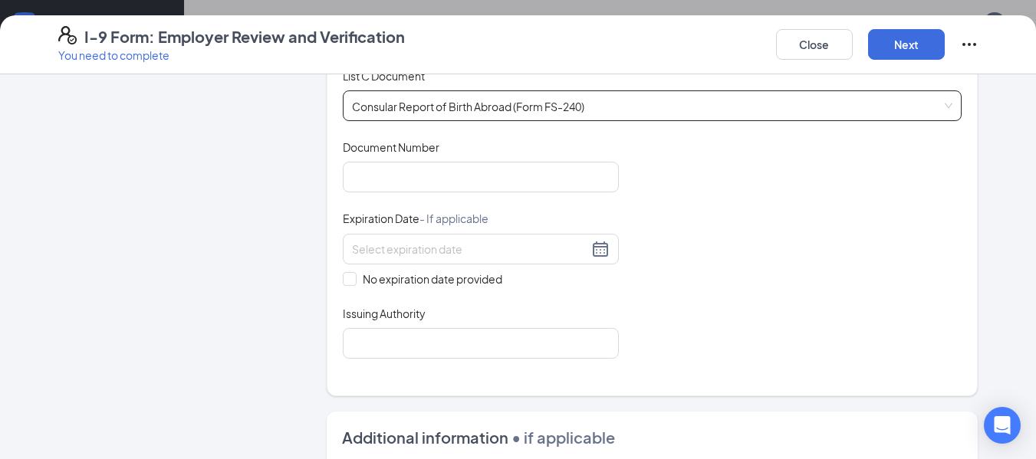
click at [640, 109] on span "Consular Report of Birth Abroad (Form FS-240)" at bounding box center [652, 105] width 601 height 29
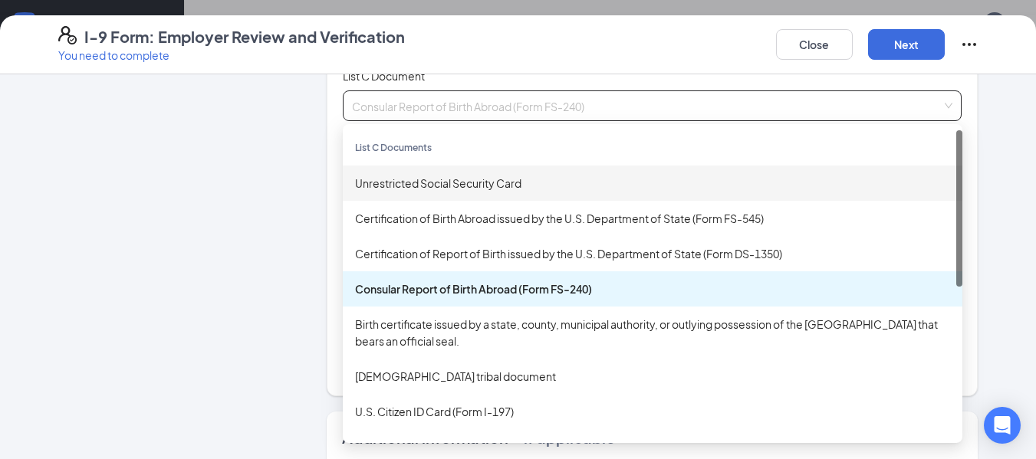
click at [607, 183] on div "Unrestricted Social Security Card" at bounding box center [652, 183] width 595 height 17
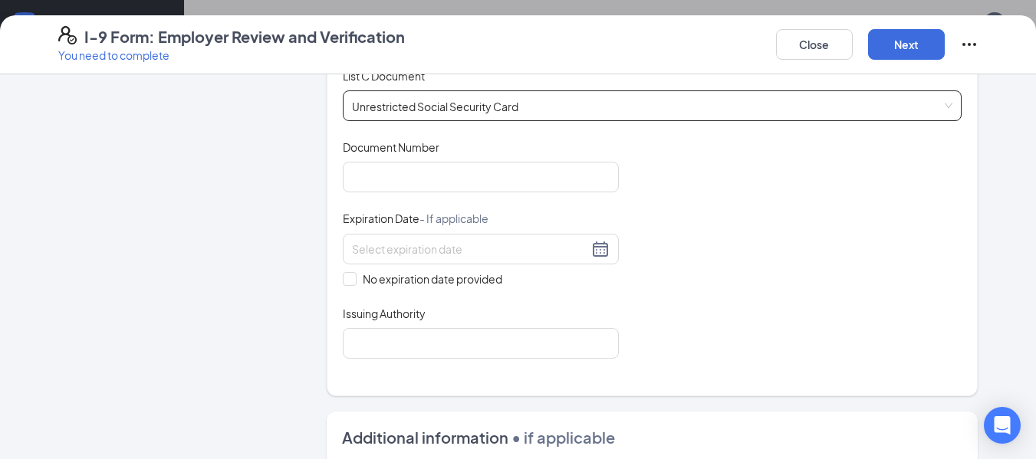
click at [459, 203] on div "Document Title Unrestricted Social Security Card Document Number Expiration Dat…" at bounding box center [653, 249] width 620 height 219
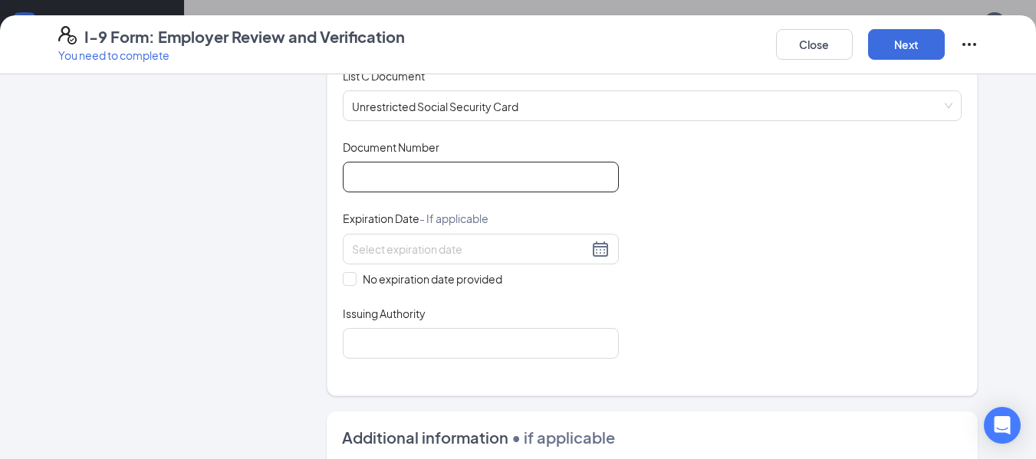
click at [446, 184] on input "Document Number" at bounding box center [481, 177] width 276 height 31
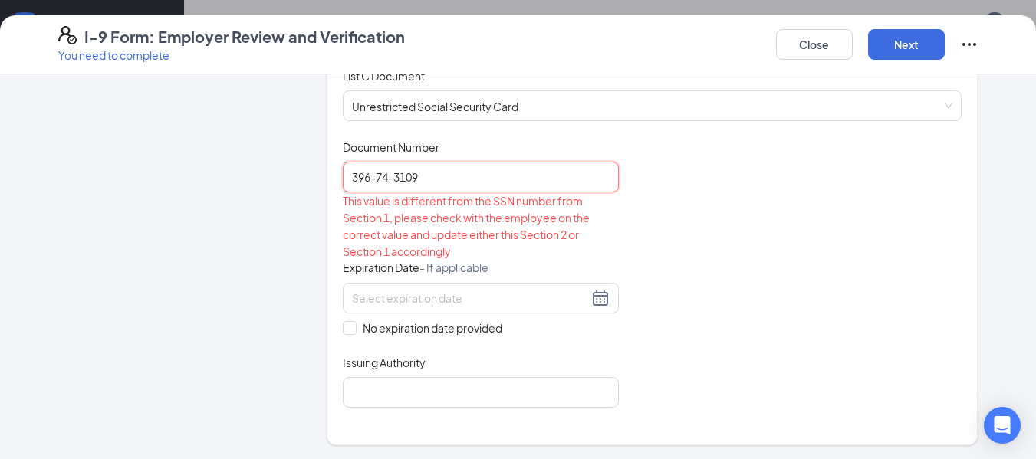
type input "396-74-3109"
click at [435, 289] on div at bounding box center [481, 298] width 258 height 18
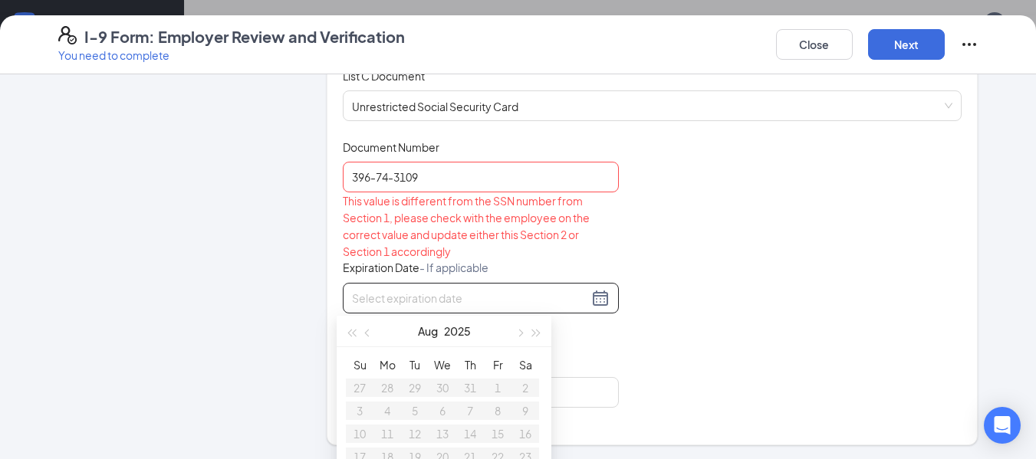
click at [715, 267] on div "Document Title Unrestricted Social Security Card Document Number 396-74-3109 Th…" at bounding box center [653, 274] width 620 height 268
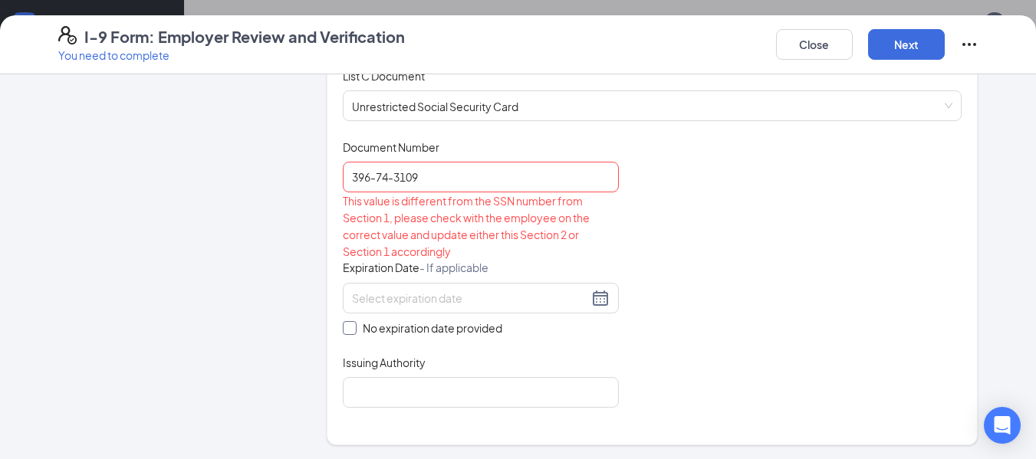
click at [345, 332] on span at bounding box center [350, 328] width 14 height 14
click at [345, 332] on input "No expiration date provided" at bounding box center [348, 326] width 11 height 11
checkbox input "true"
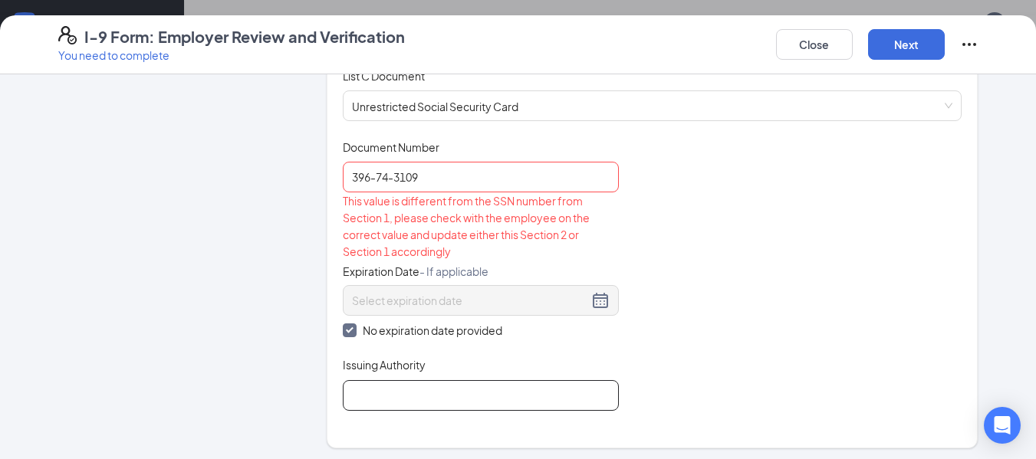
click at [408, 400] on input "Issuing Authority" at bounding box center [481, 395] width 276 height 31
type input "Social Security Administration"
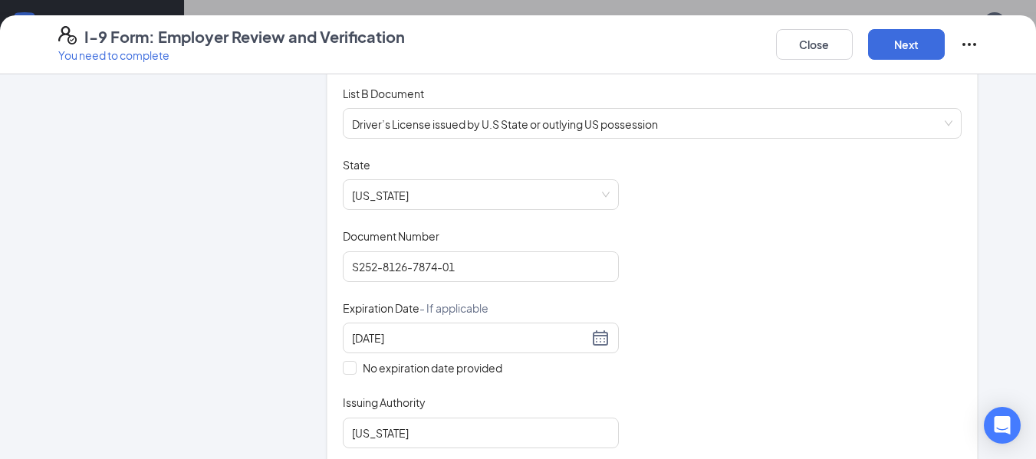
scroll to position [0, 0]
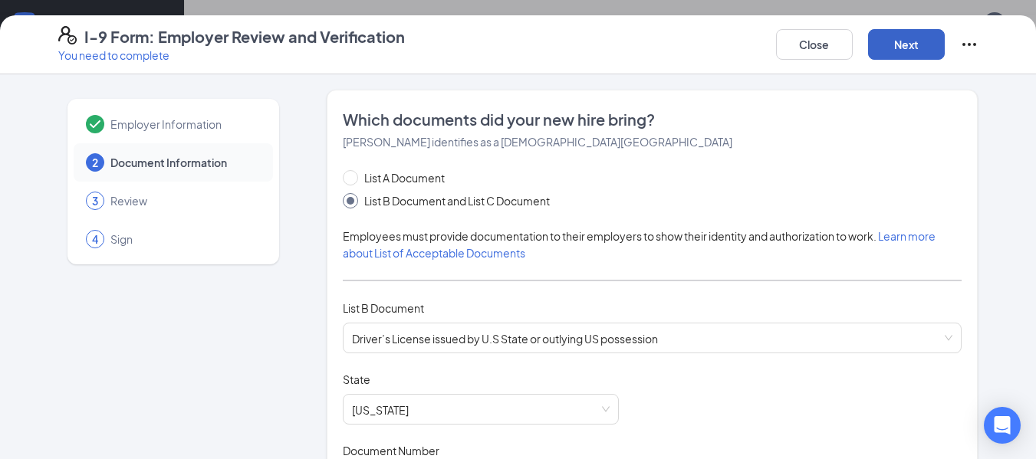
click at [909, 47] on button "Next" at bounding box center [906, 44] width 77 height 31
click at [377, 178] on span "List A Document" at bounding box center [404, 177] width 93 height 17
click at [354, 178] on input "List A Document" at bounding box center [348, 175] width 11 height 11
radio input "true"
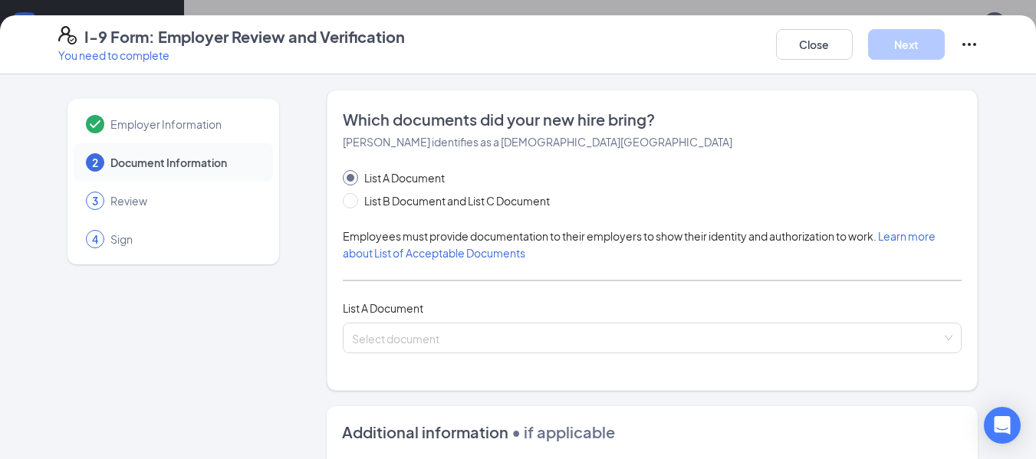
click at [377, 178] on span "List A Document" at bounding box center [404, 177] width 93 height 17
click at [354, 178] on input "List A Document" at bounding box center [348, 175] width 11 height 11
click at [377, 196] on span "List B Document and List C Document" at bounding box center [457, 200] width 198 height 17
click at [354, 196] on input "List B Document and List C Document" at bounding box center [348, 198] width 11 height 11
radio input "true"
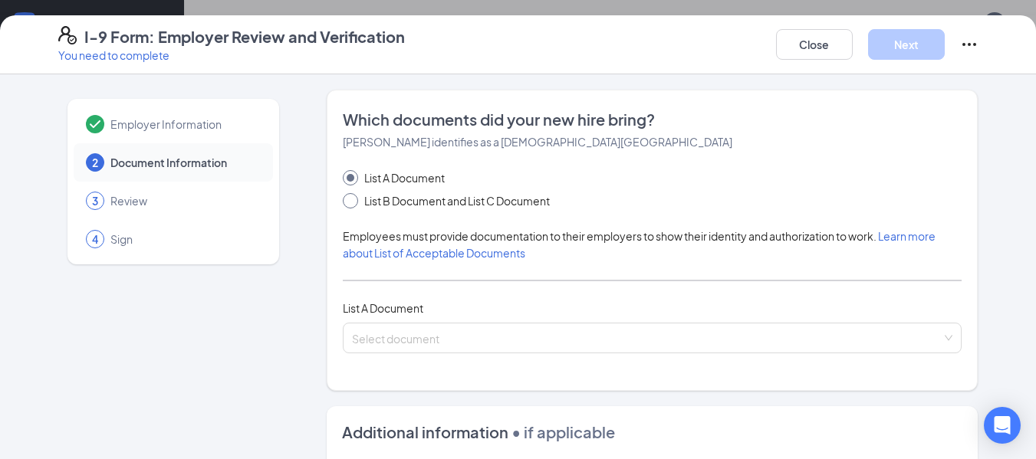
radio input "false"
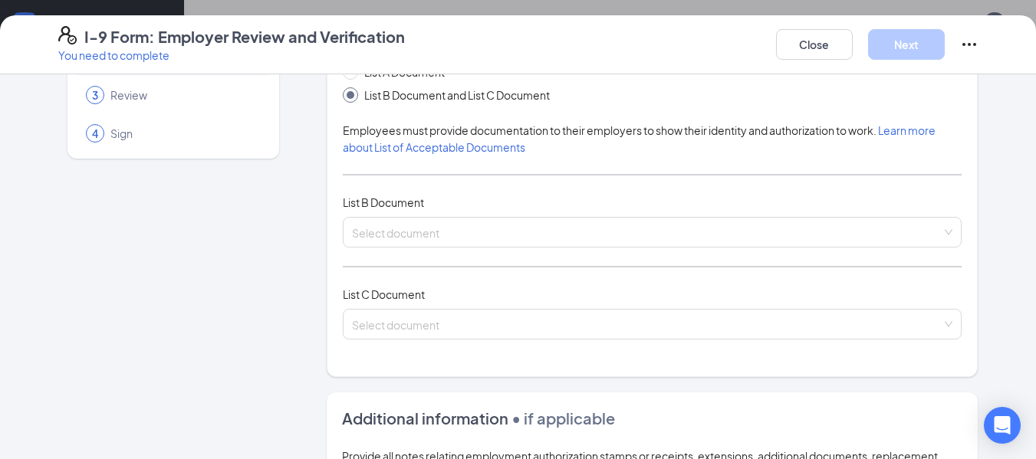
scroll to position [71, 0]
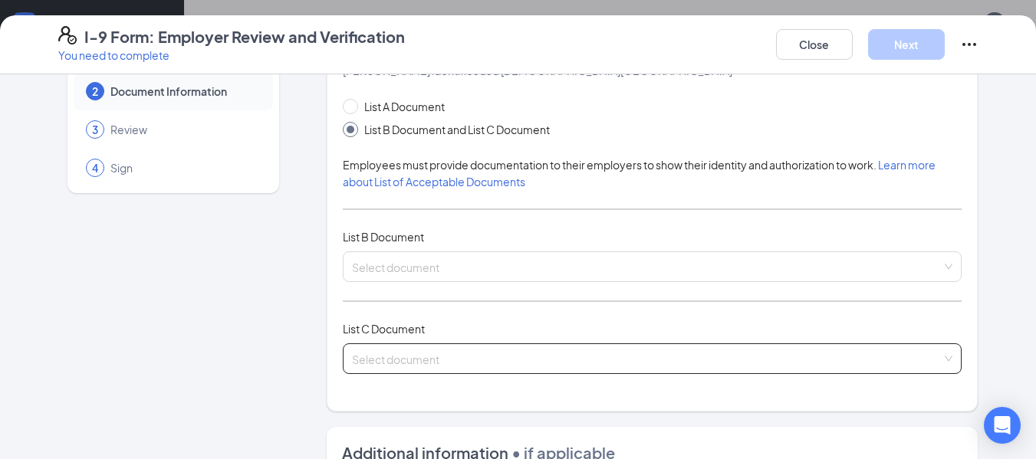
click at [386, 370] on span at bounding box center [647, 358] width 590 height 29
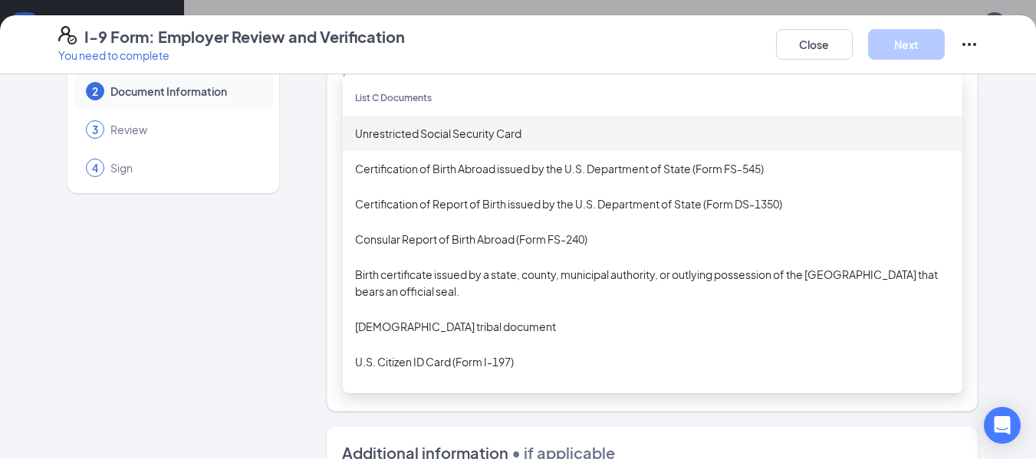
drag, startPoint x: 950, startPoint y: 132, endPoint x: 951, endPoint y: 143, distance: 10.8
click at [951, 143] on div "Unrestricted Social Security Card" at bounding box center [653, 133] width 620 height 35
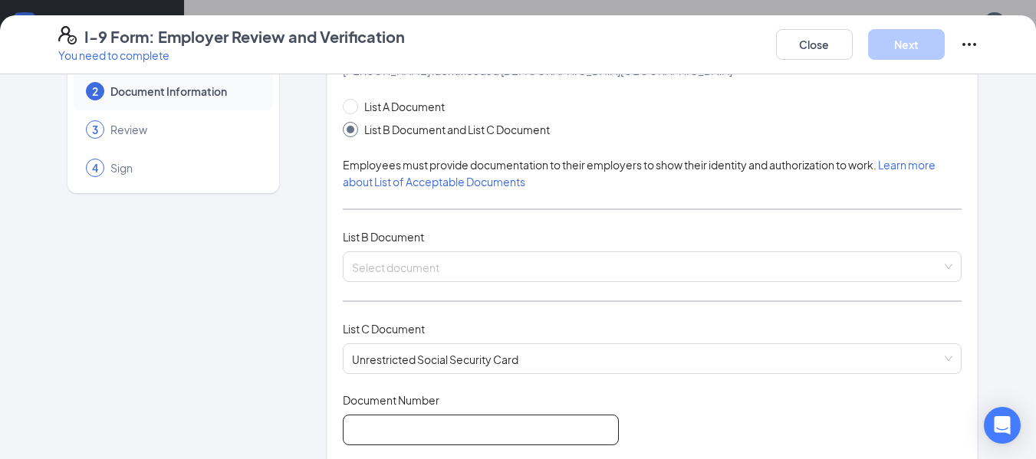
click at [359, 443] on input "Document Number" at bounding box center [481, 430] width 276 height 31
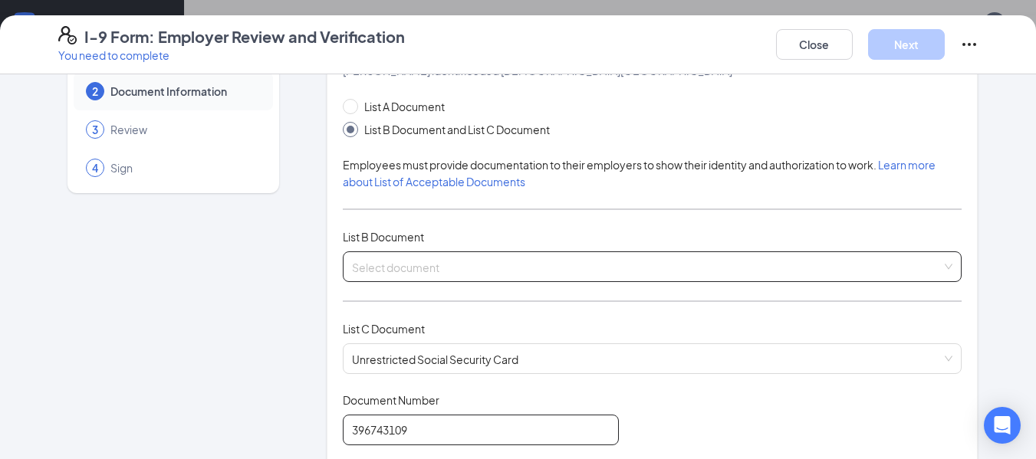
type input "396743109"
click at [373, 258] on input "search" at bounding box center [647, 263] width 590 height 23
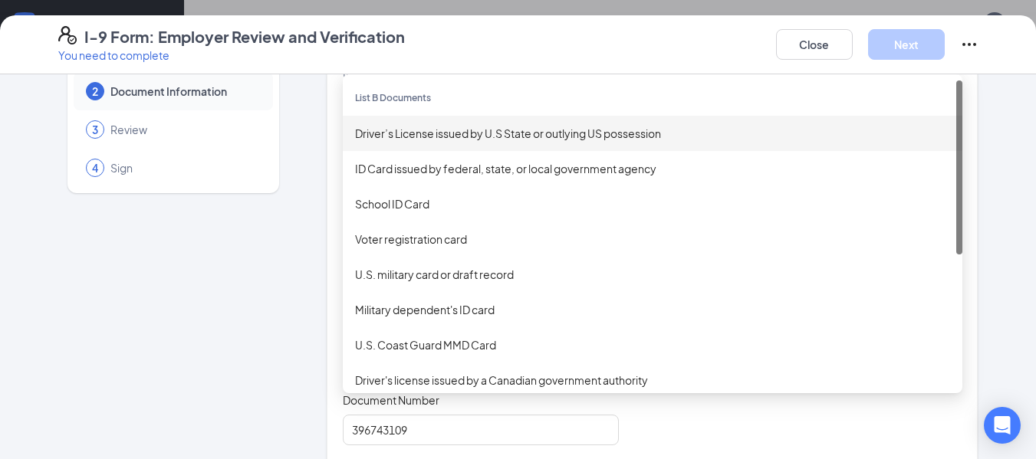
click at [555, 128] on div "Driver’s License issued by U.S State or outlying US possession" at bounding box center [652, 133] width 595 height 17
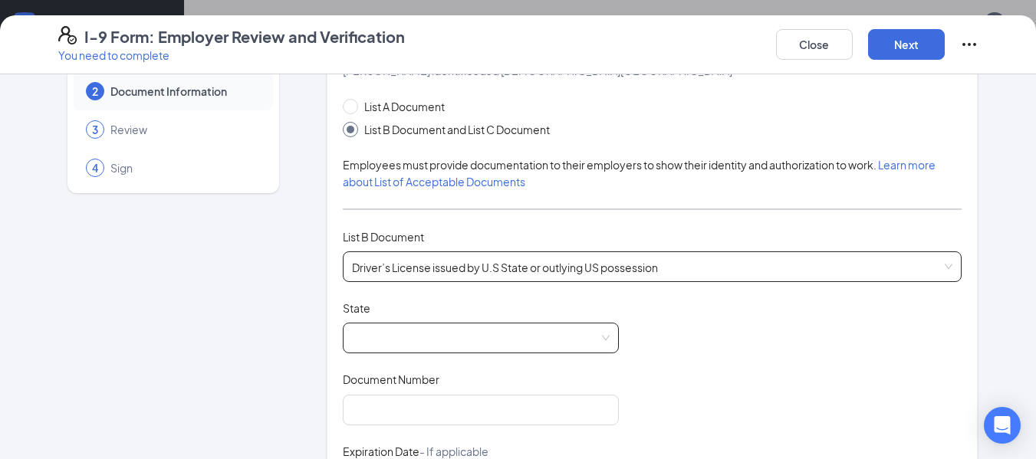
click at [429, 339] on span at bounding box center [481, 338] width 258 height 29
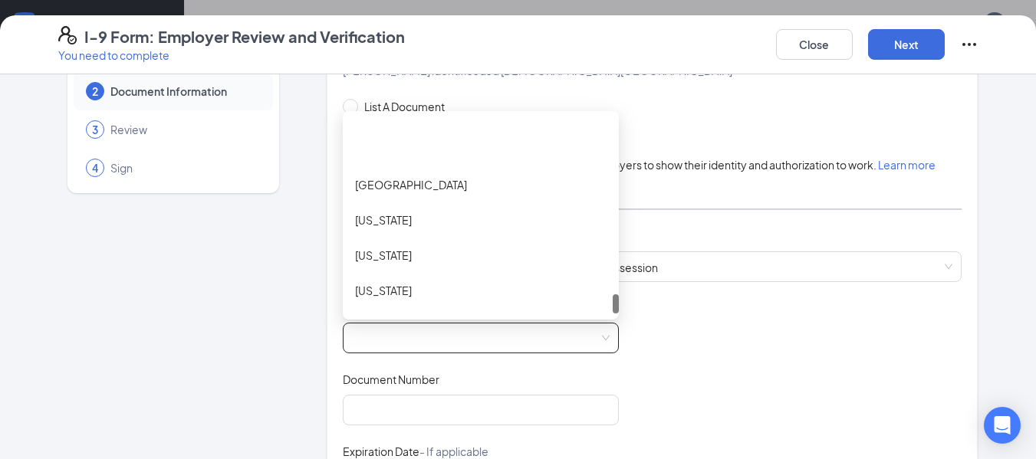
scroll to position [1779, 0]
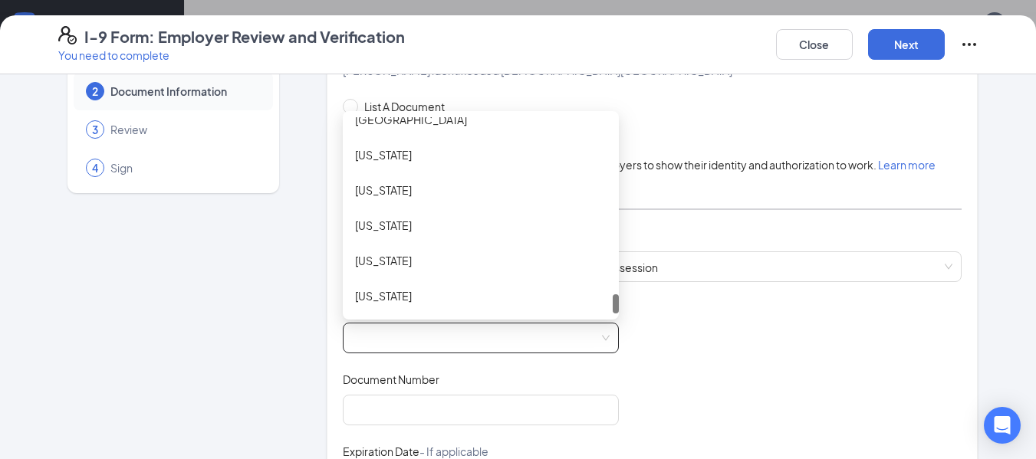
drag, startPoint x: 612, startPoint y: 136, endPoint x: 594, endPoint y: 333, distance: 197.1
click at [594, 333] on div "AL AK AS [GEOGRAPHIC_DATA] [US_STATE] [US_STATE] [US_STATE] [US_STATE] [US_STAT…" at bounding box center [481, 338] width 276 height 31
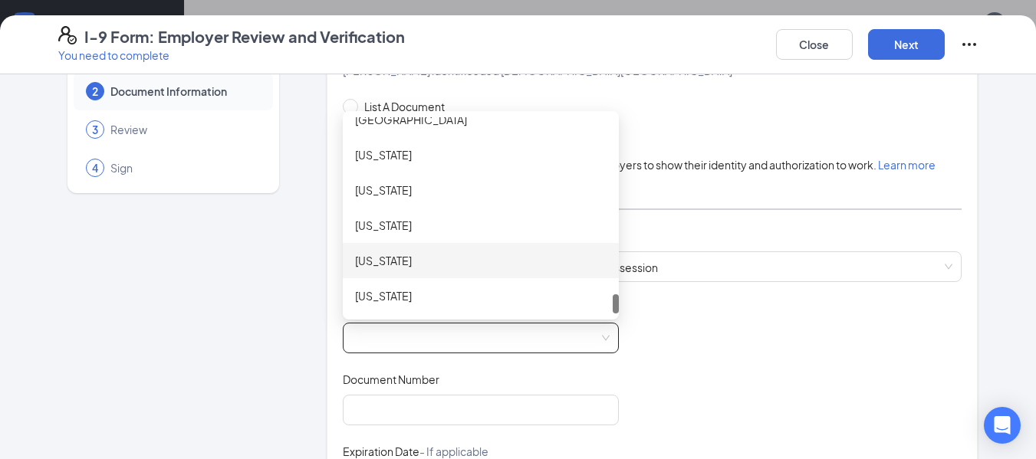
click at [509, 269] on div "[US_STATE]" at bounding box center [481, 260] width 252 height 17
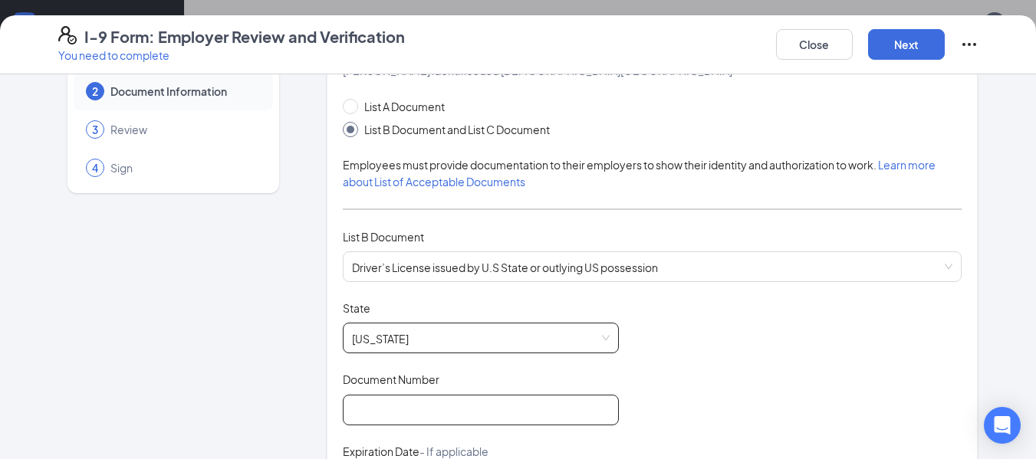
click at [435, 419] on input "Document Number" at bounding box center [481, 410] width 276 height 31
type input "S"
type input "S252-8126-7874-01"
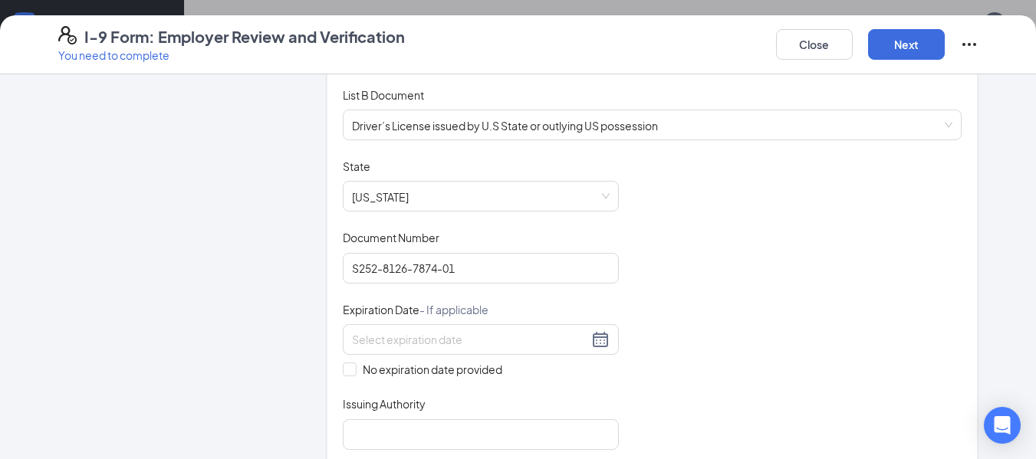
scroll to position [248, 0]
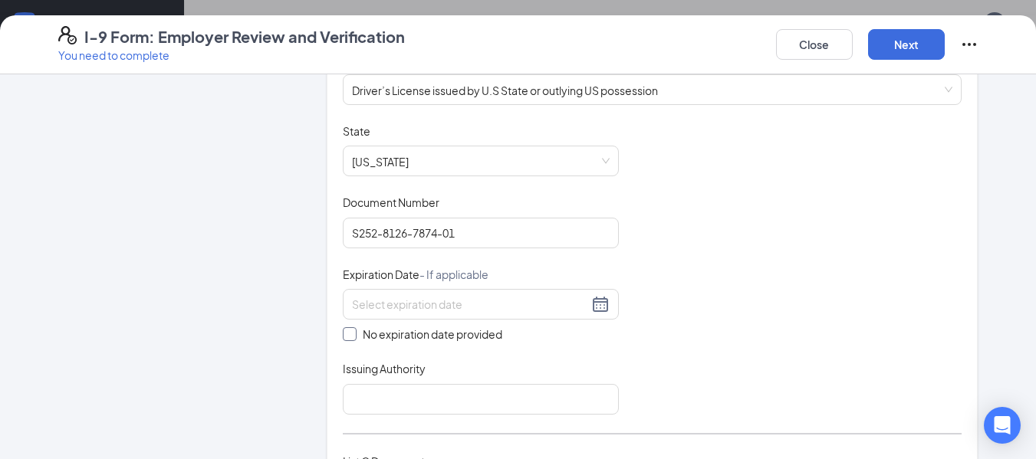
click at [344, 337] on input "No expiration date provided" at bounding box center [348, 332] width 11 height 11
checkbox input "true"
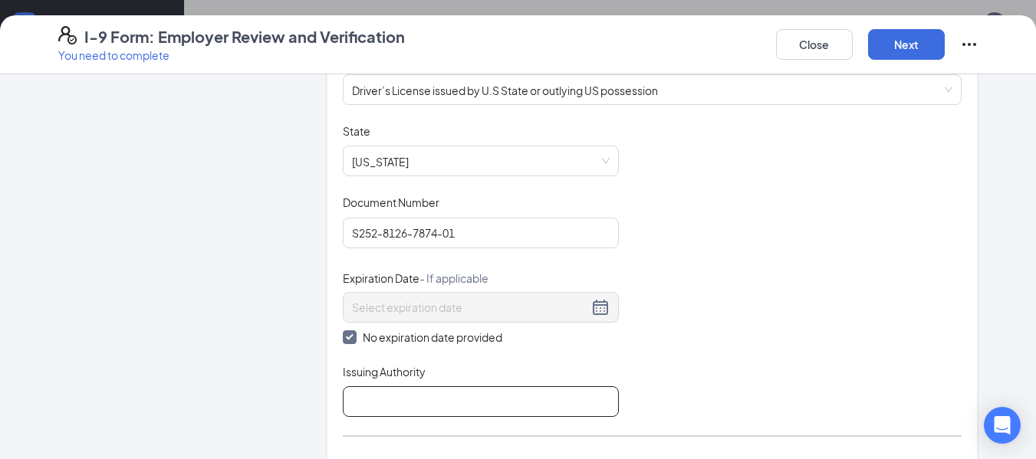
click at [552, 405] on input "Issuing Authority" at bounding box center [481, 401] width 276 height 31
type input "Social Security Administration"
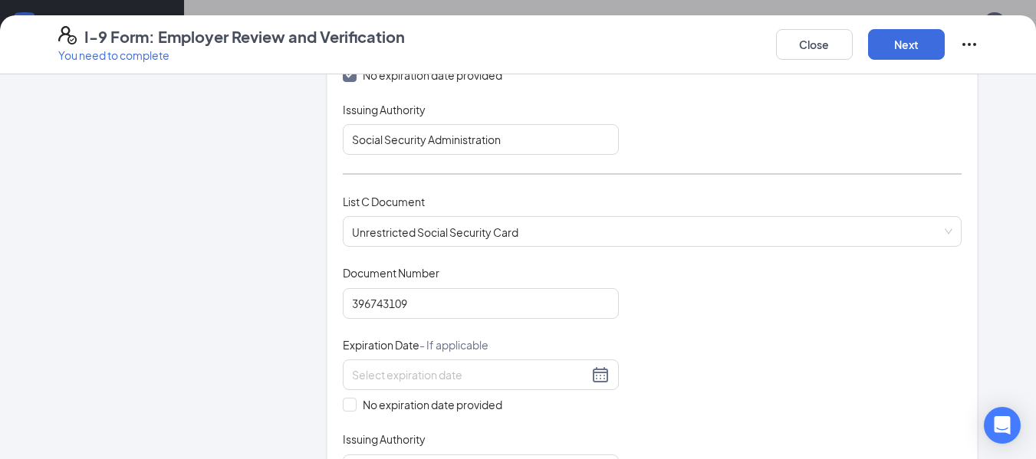
scroll to position [561, 0]
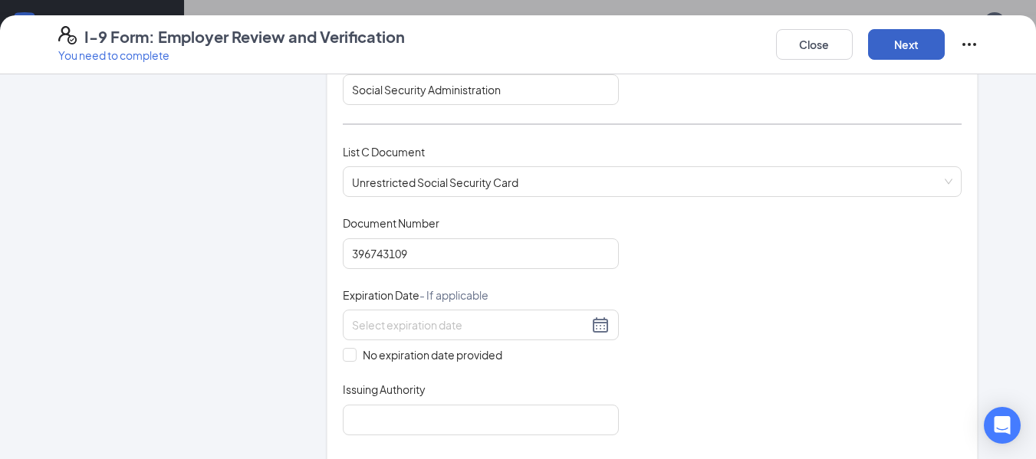
click at [917, 39] on button "Next" at bounding box center [906, 44] width 77 height 31
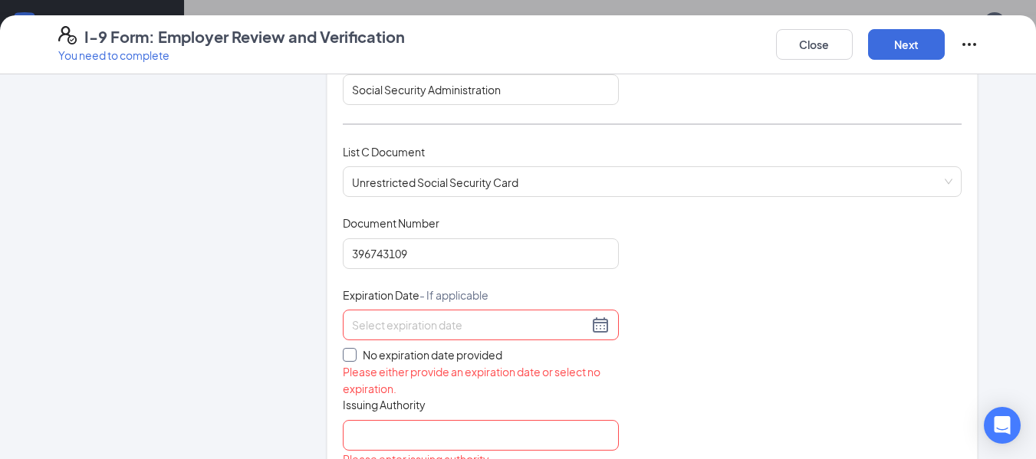
click at [343, 360] on span at bounding box center [350, 355] width 14 height 14
click at [343, 359] on input "No expiration date provided" at bounding box center [348, 353] width 11 height 11
checkbox input "true"
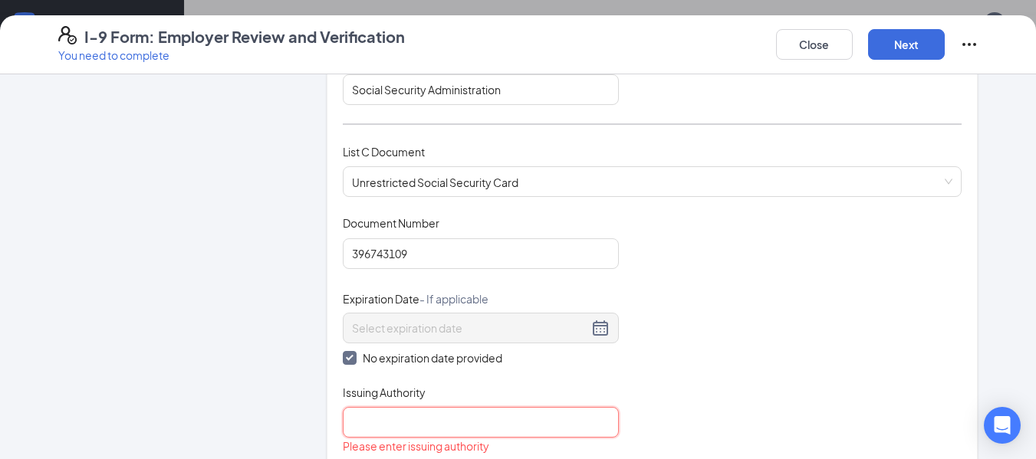
click at [401, 432] on input "Issuing Authority" at bounding box center [481, 422] width 276 height 31
click at [401, 432] on input "S" at bounding box center [481, 422] width 276 height 31
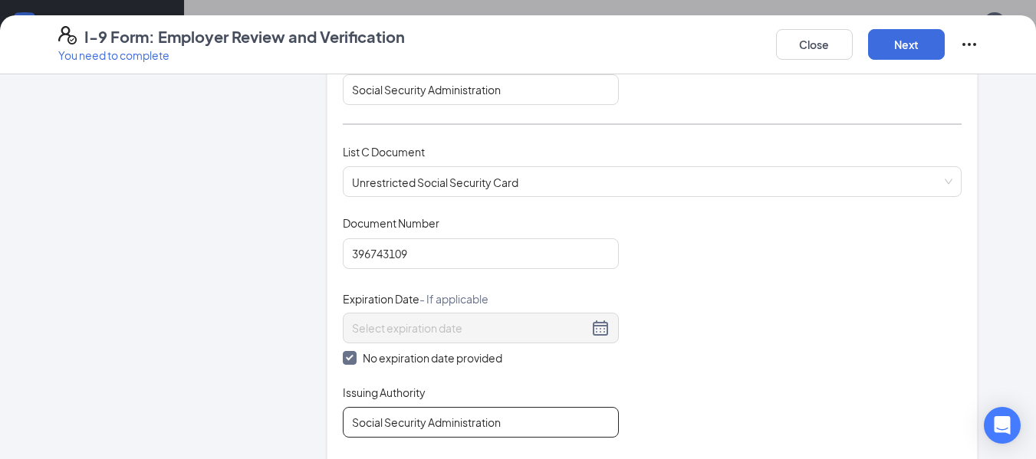
type input "Social Security Administration"
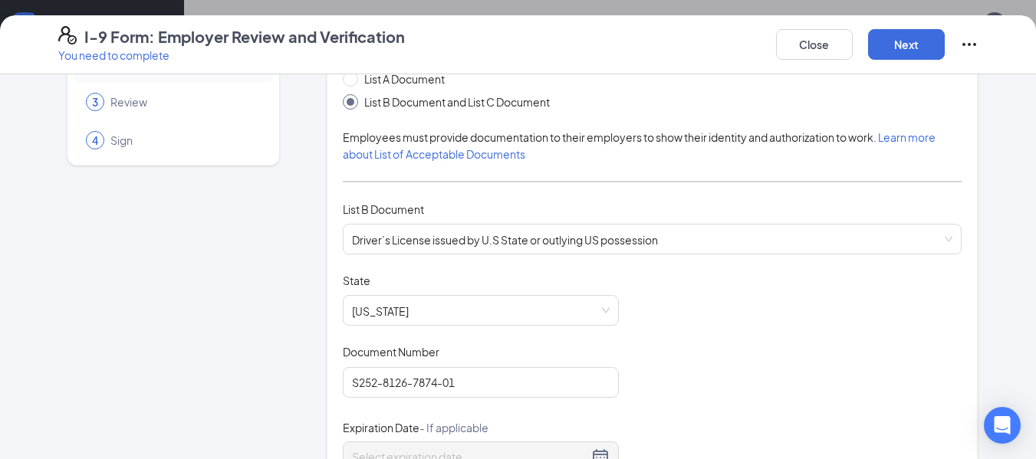
scroll to position [0, 0]
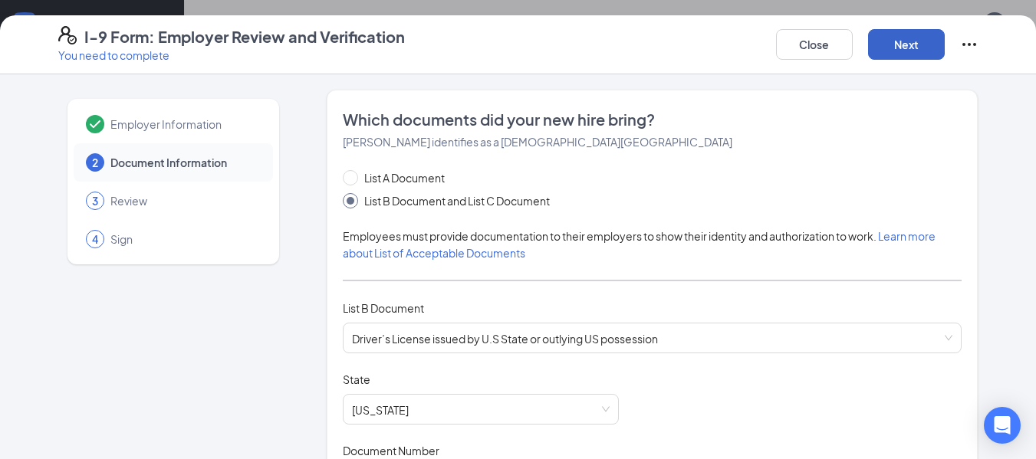
click at [901, 44] on button "Next" at bounding box center [906, 44] width 77 height 31
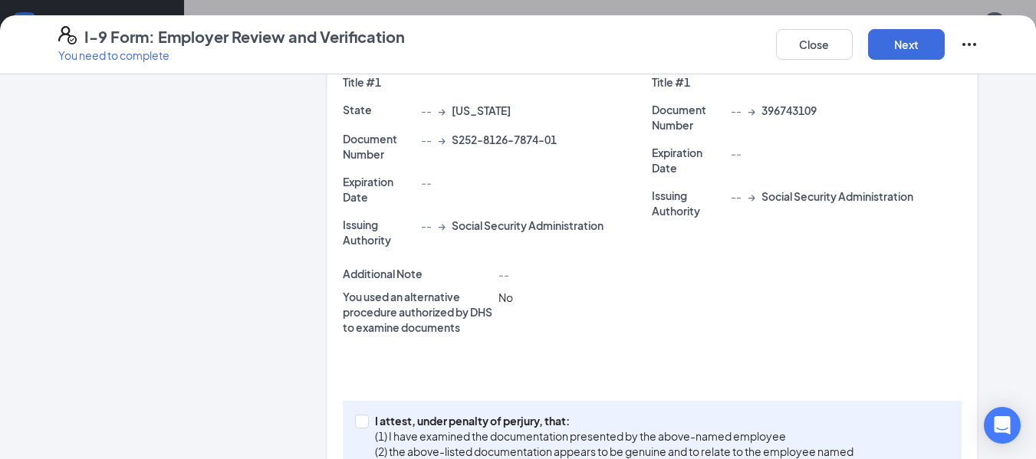
scroll to position [496, 0]
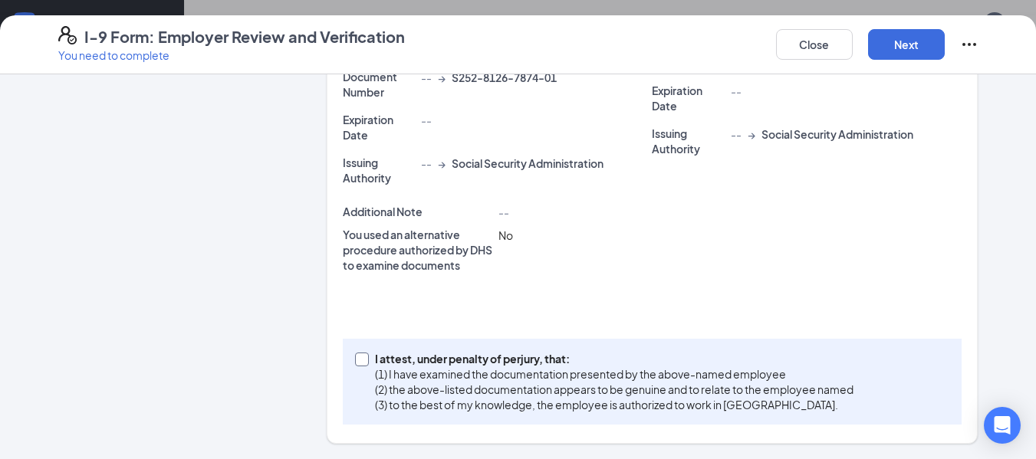
click at [369, 359] on span "I attest, under penalty of [PERSON_NAME], that: (1) I have examined the documen…" at bounding box center [614, 381] width 491 height 61
click at [363, 359] on input "I attest, under penalty of [PERSON_NAME], that: (1) I have examined the documen…" at bounding box center [360, 358] width 11 height 11
checkbox input "true"
click at [906, 46] on button "Next" at bounding box center [906, 44] width 77 height 31
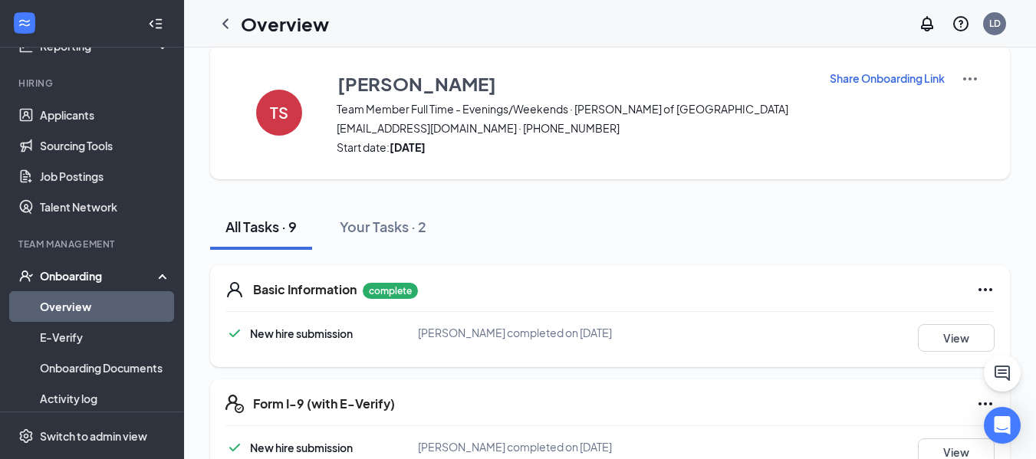
scroll to position [0, 0]
